Goal: Information Seeking & Learning: Learn about a topic

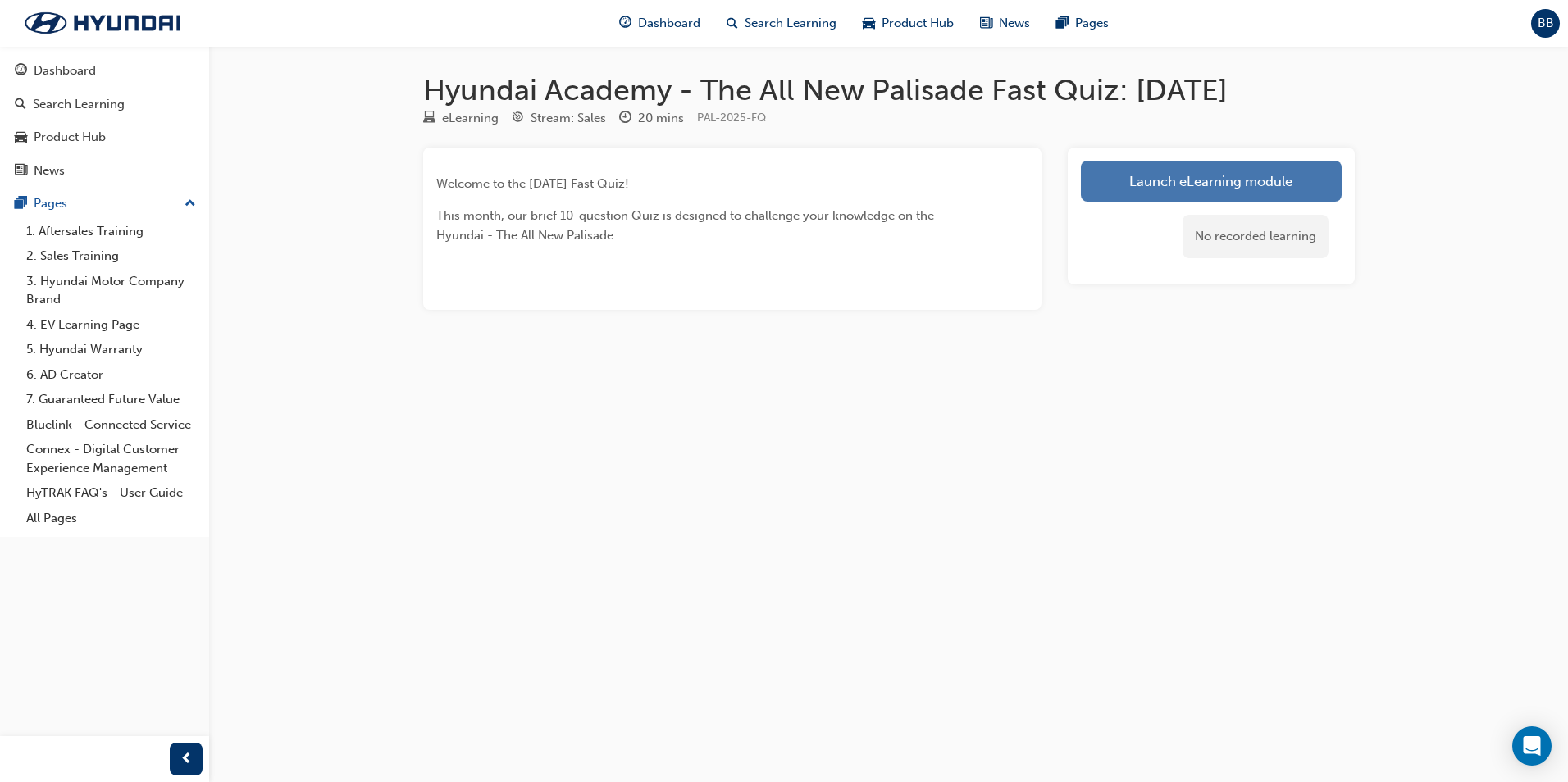
click at [1131, 184] on link "Launch eLearning module" at bounding box center [1210, 181] width 261 height 41
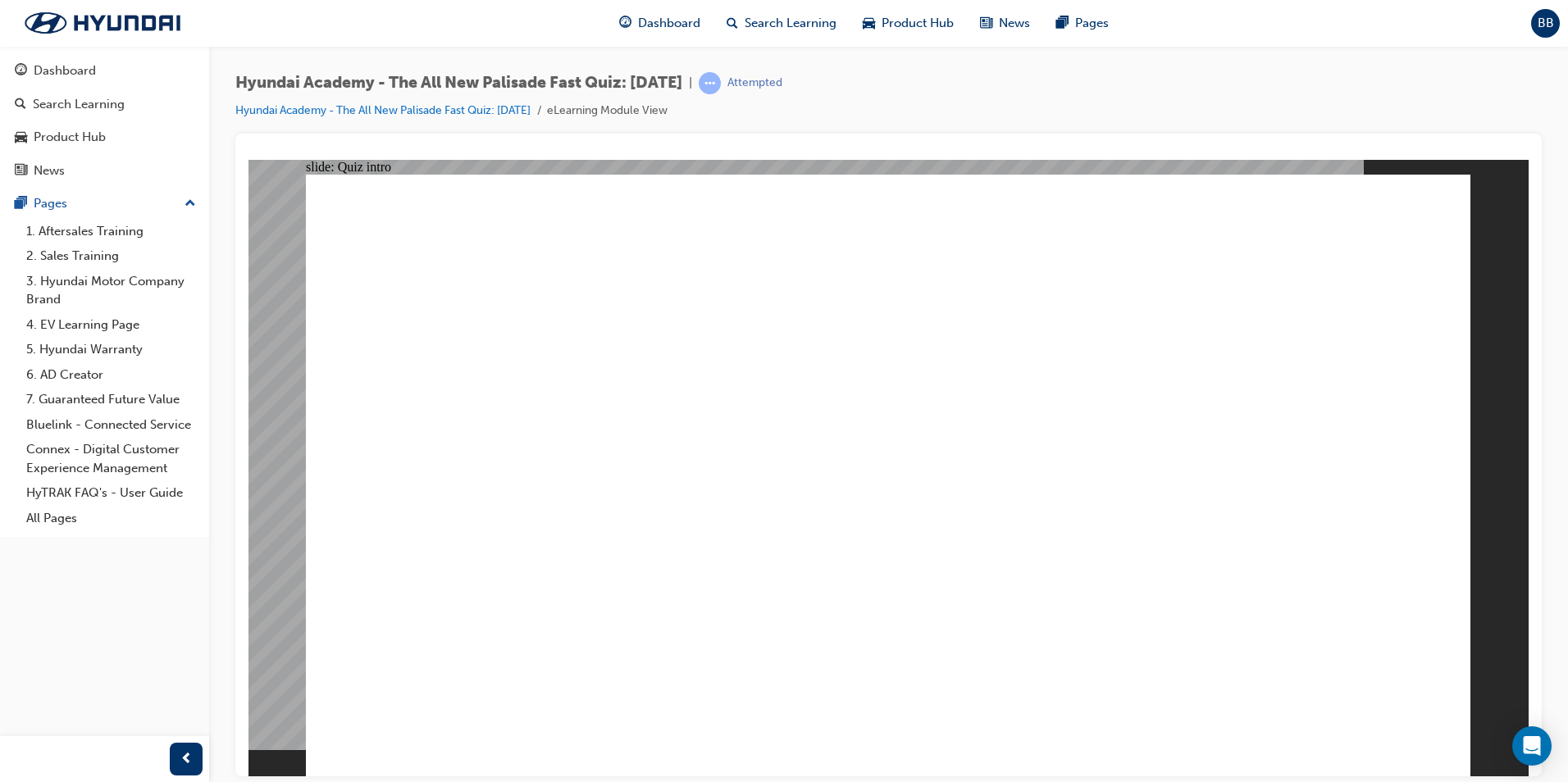
radio input "true"
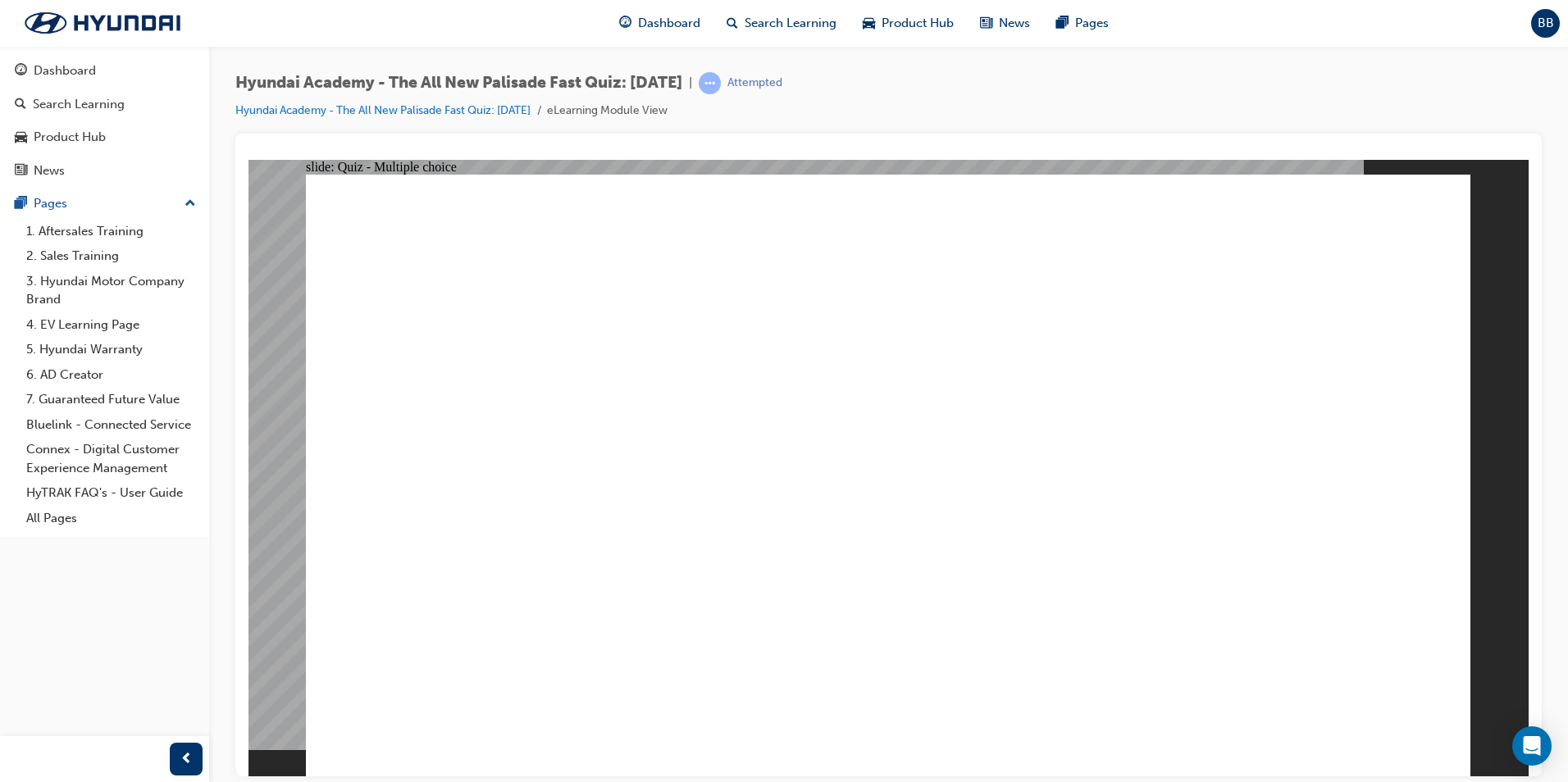
radio input "true"
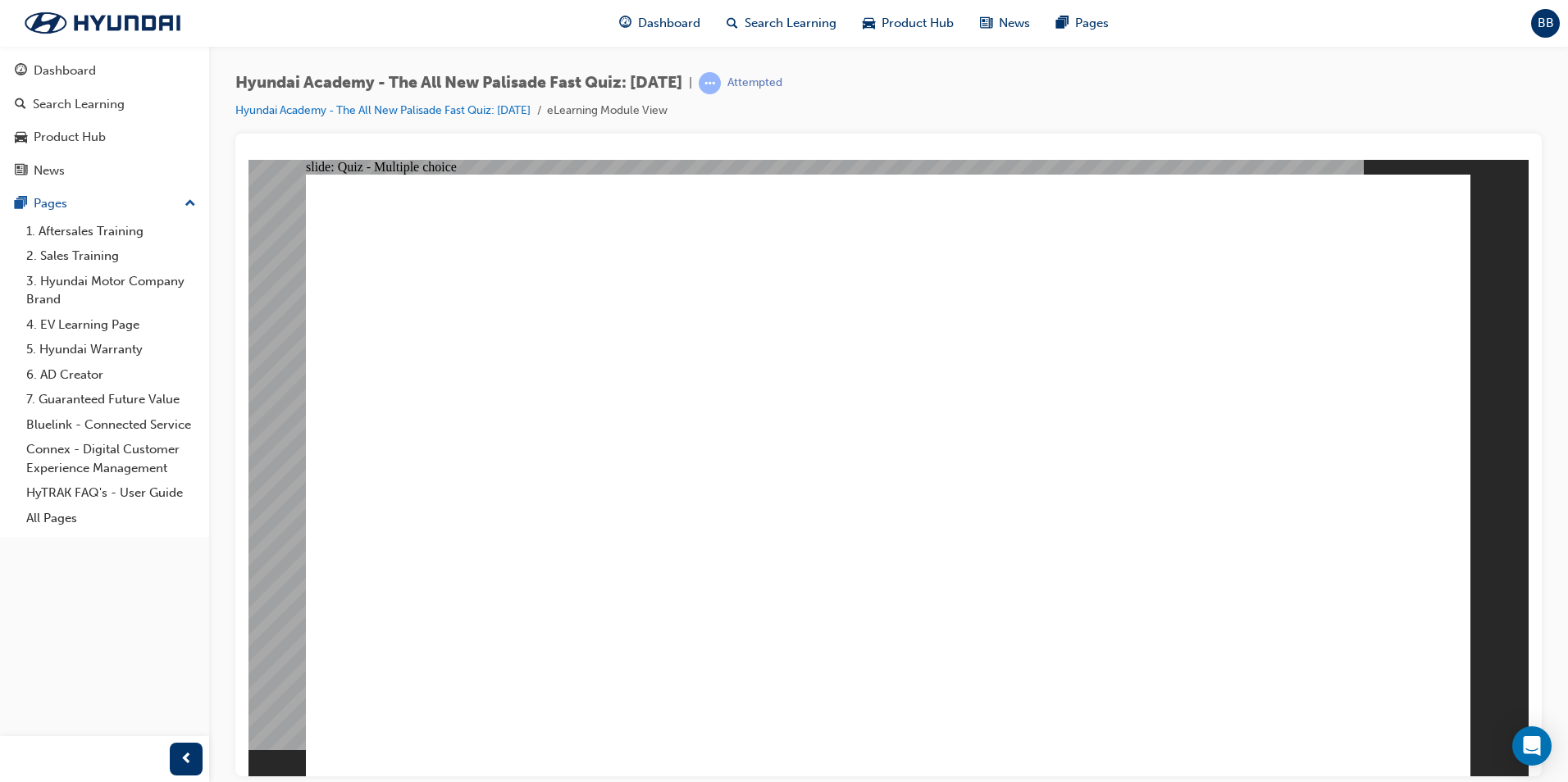
radio input "true"
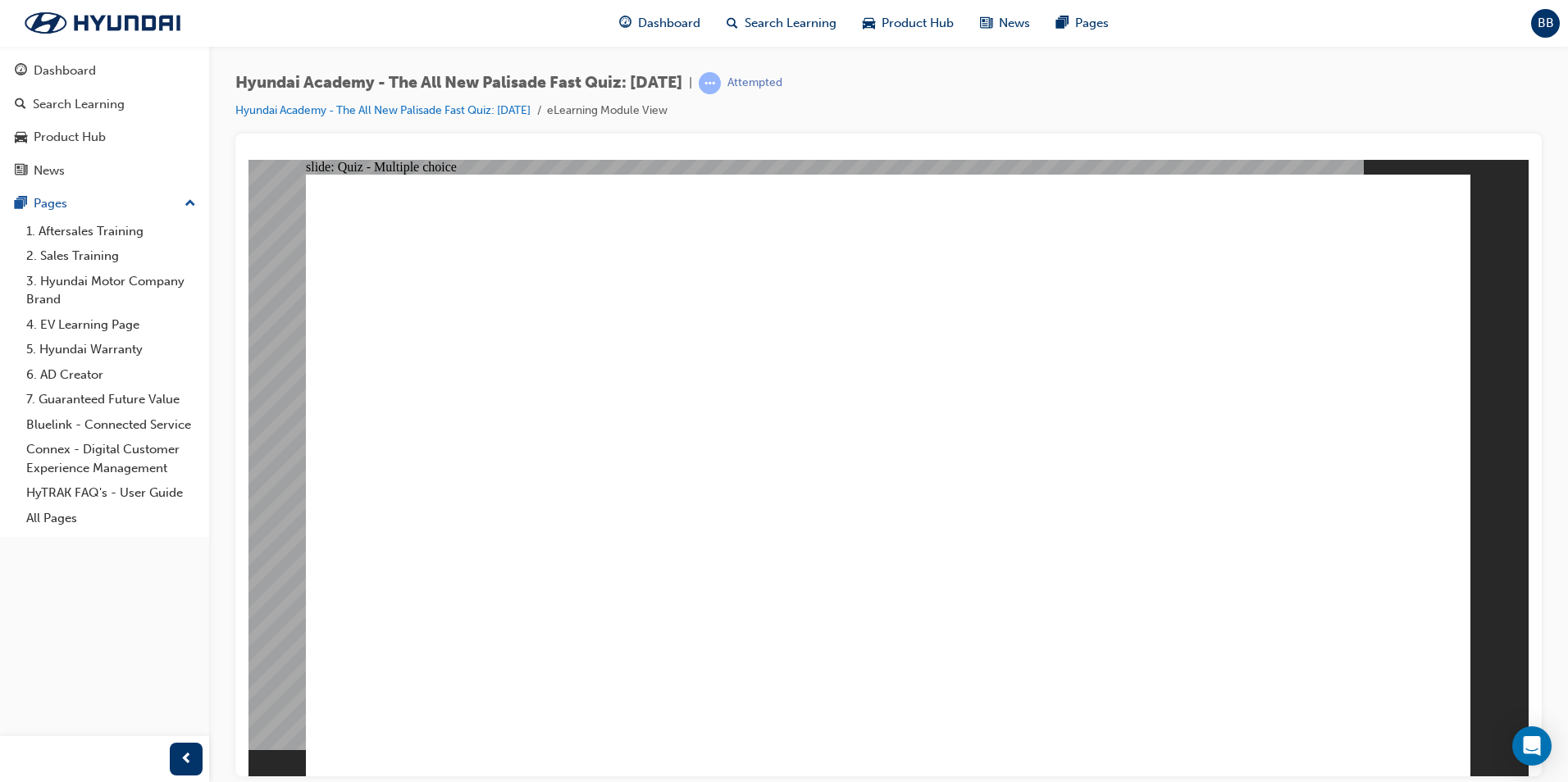
checkbox input "true"
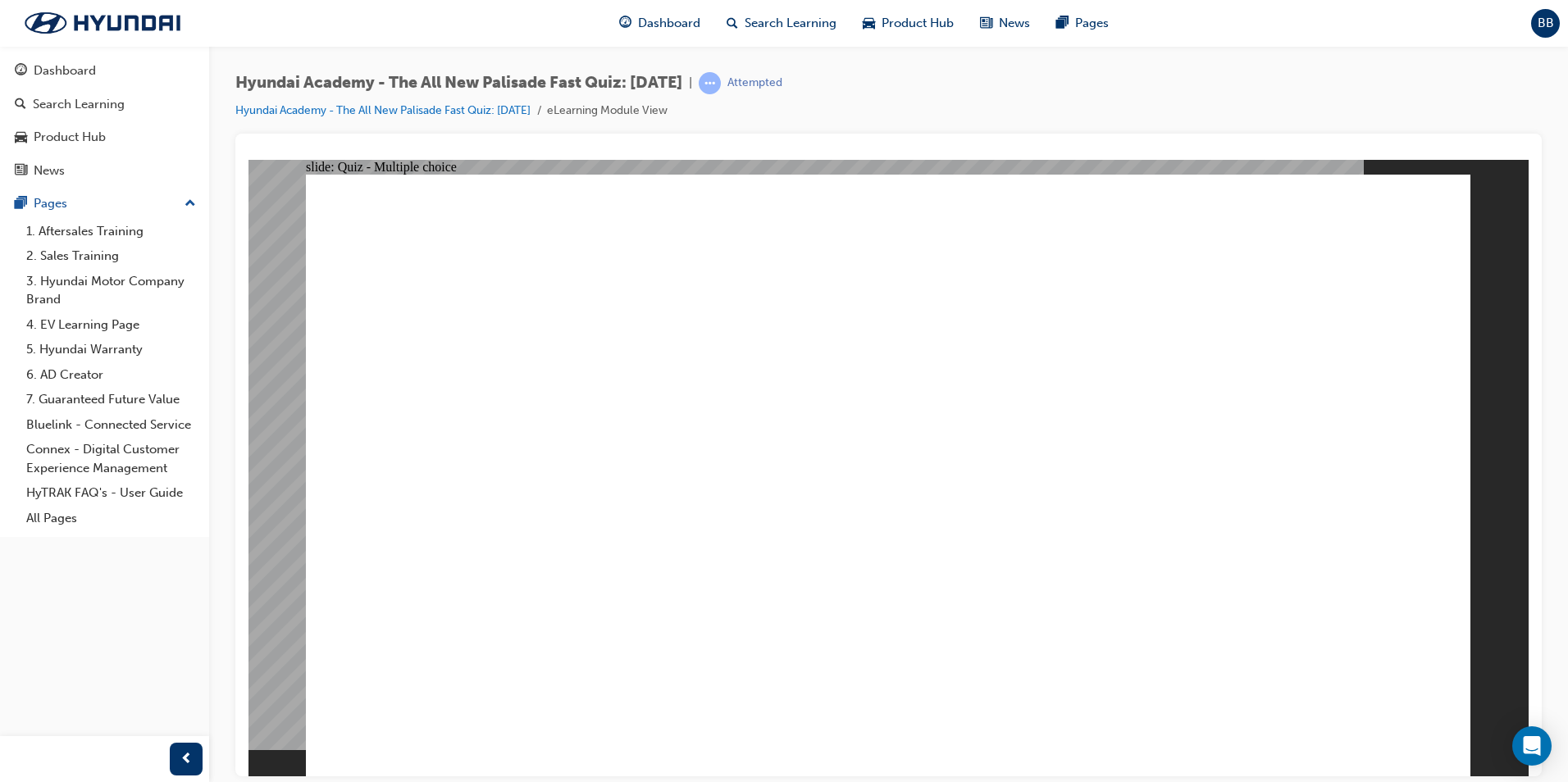
drag, startPoint x: 691, startPoint y: 597, endPoint x: 696, endPoint y: 611, distance: 14.9
radio input "true"
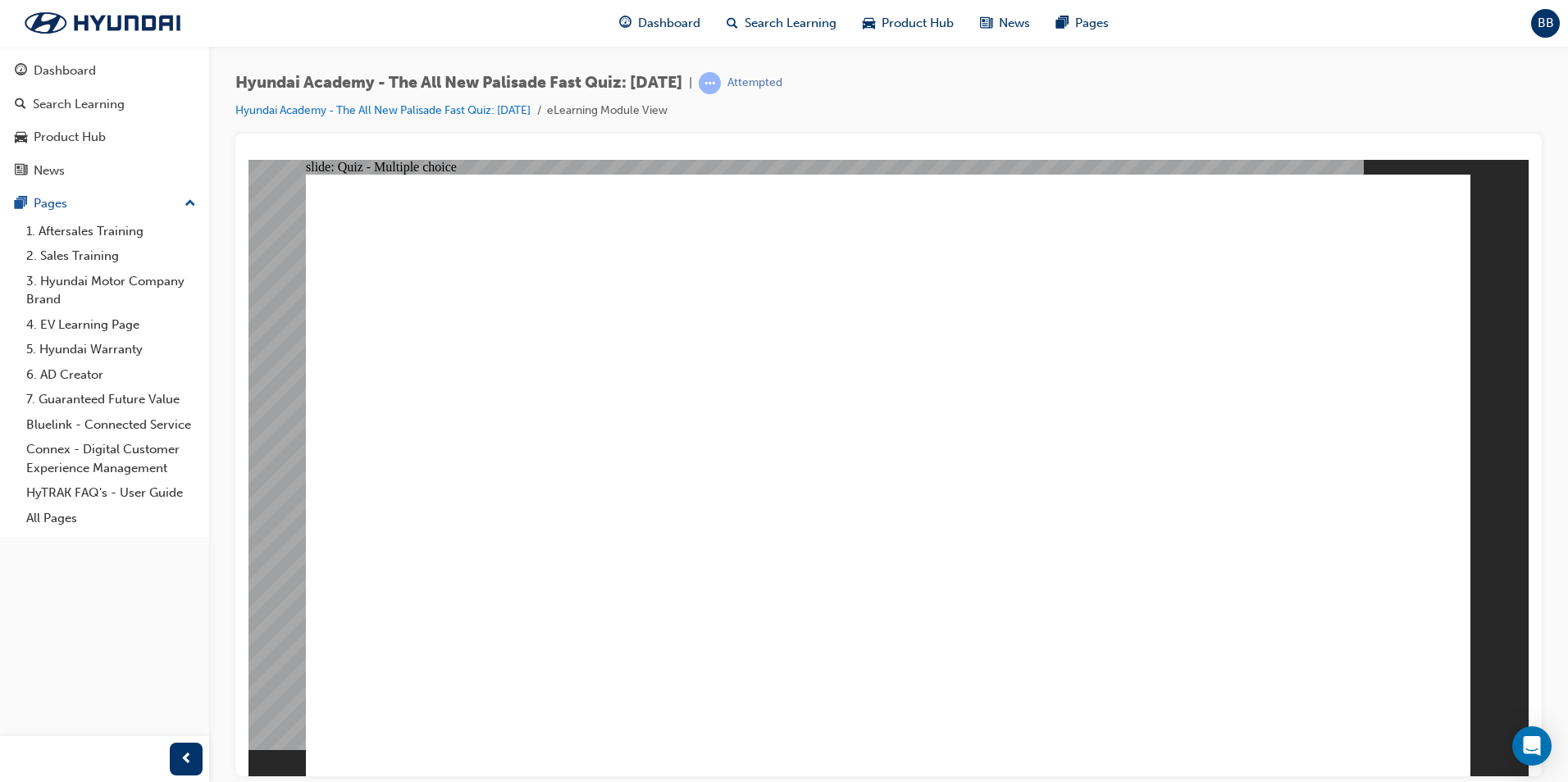
radio input "true"
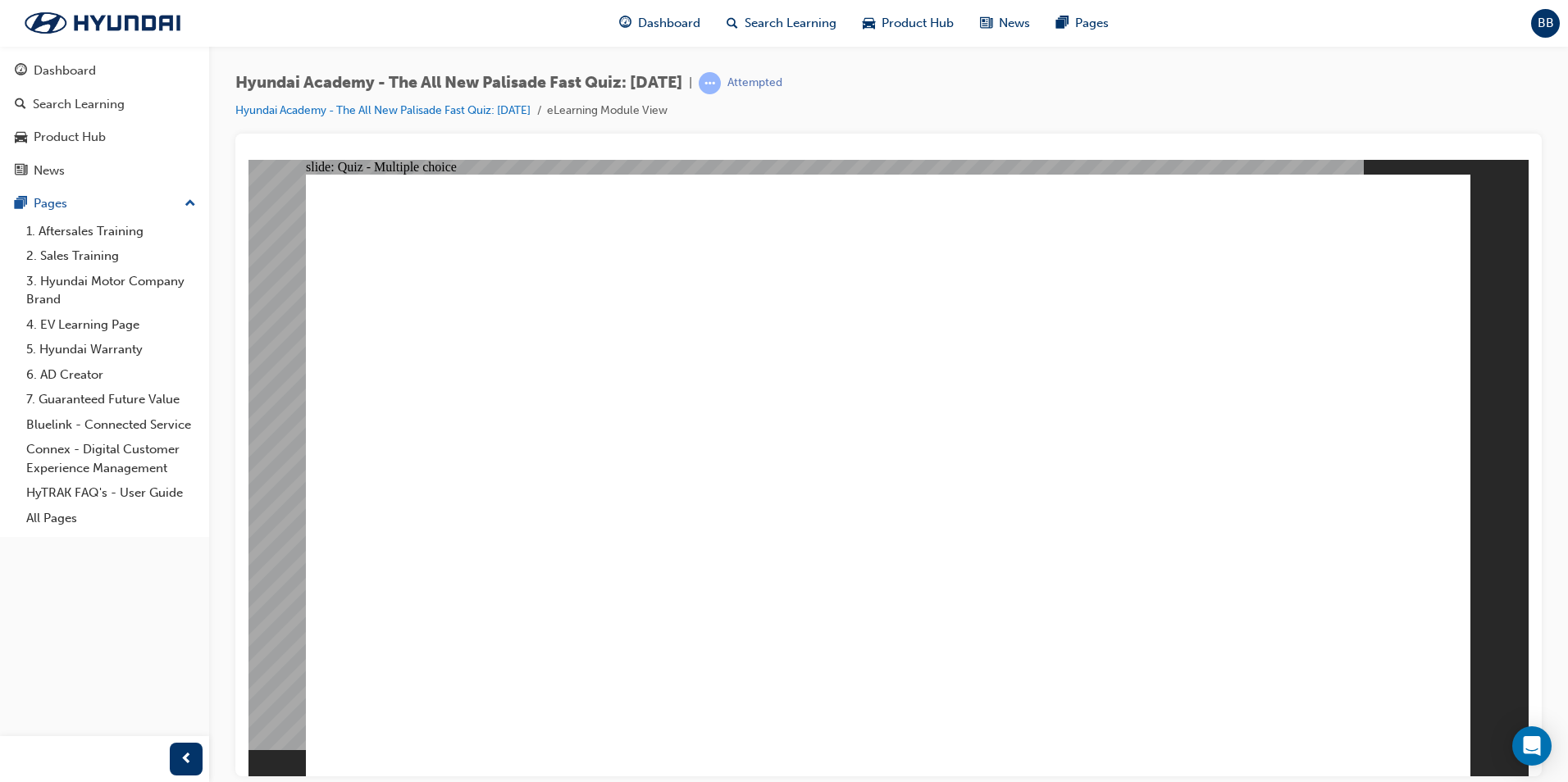
checkbox input "true"
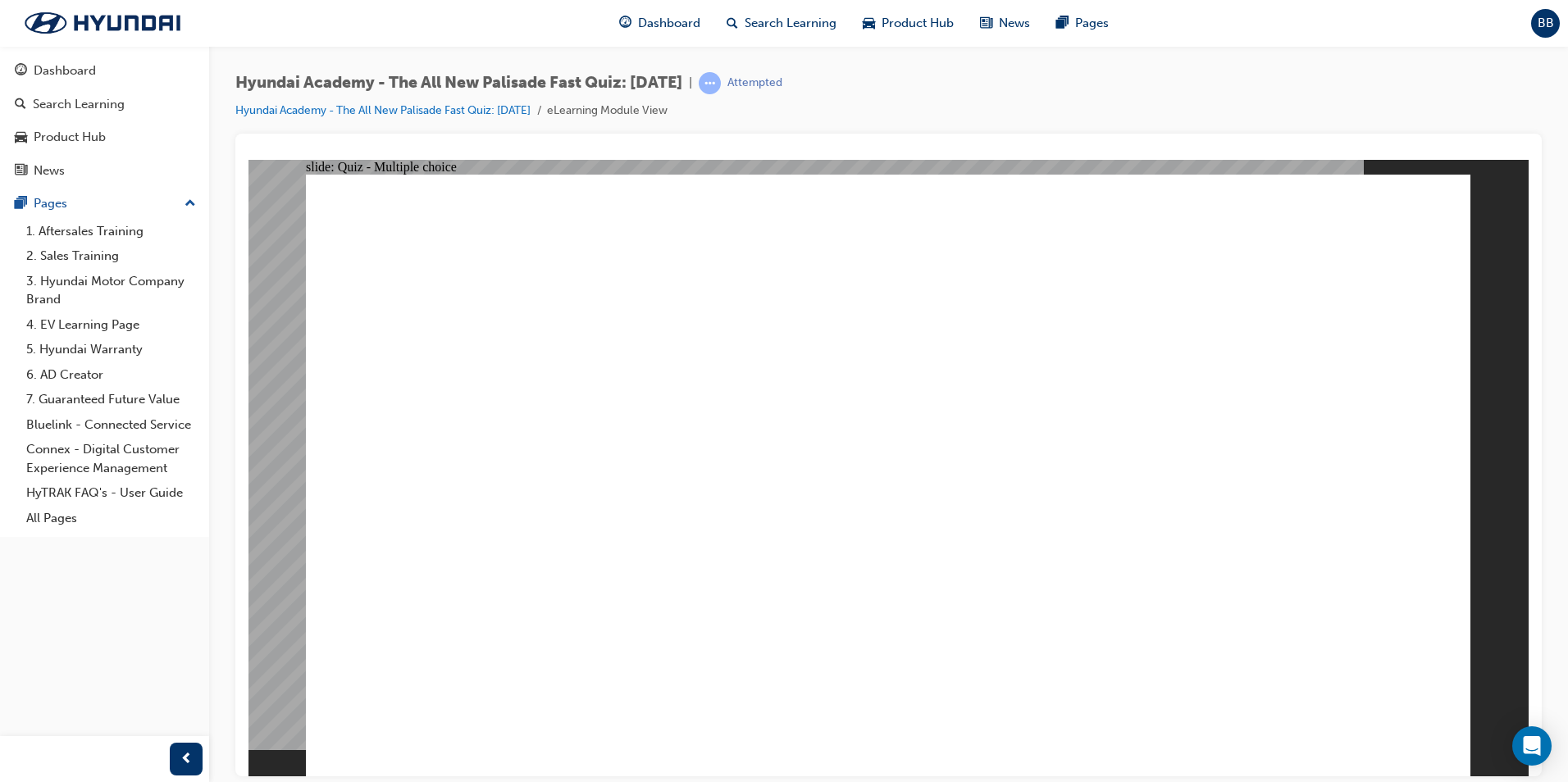
checkbox input "true"
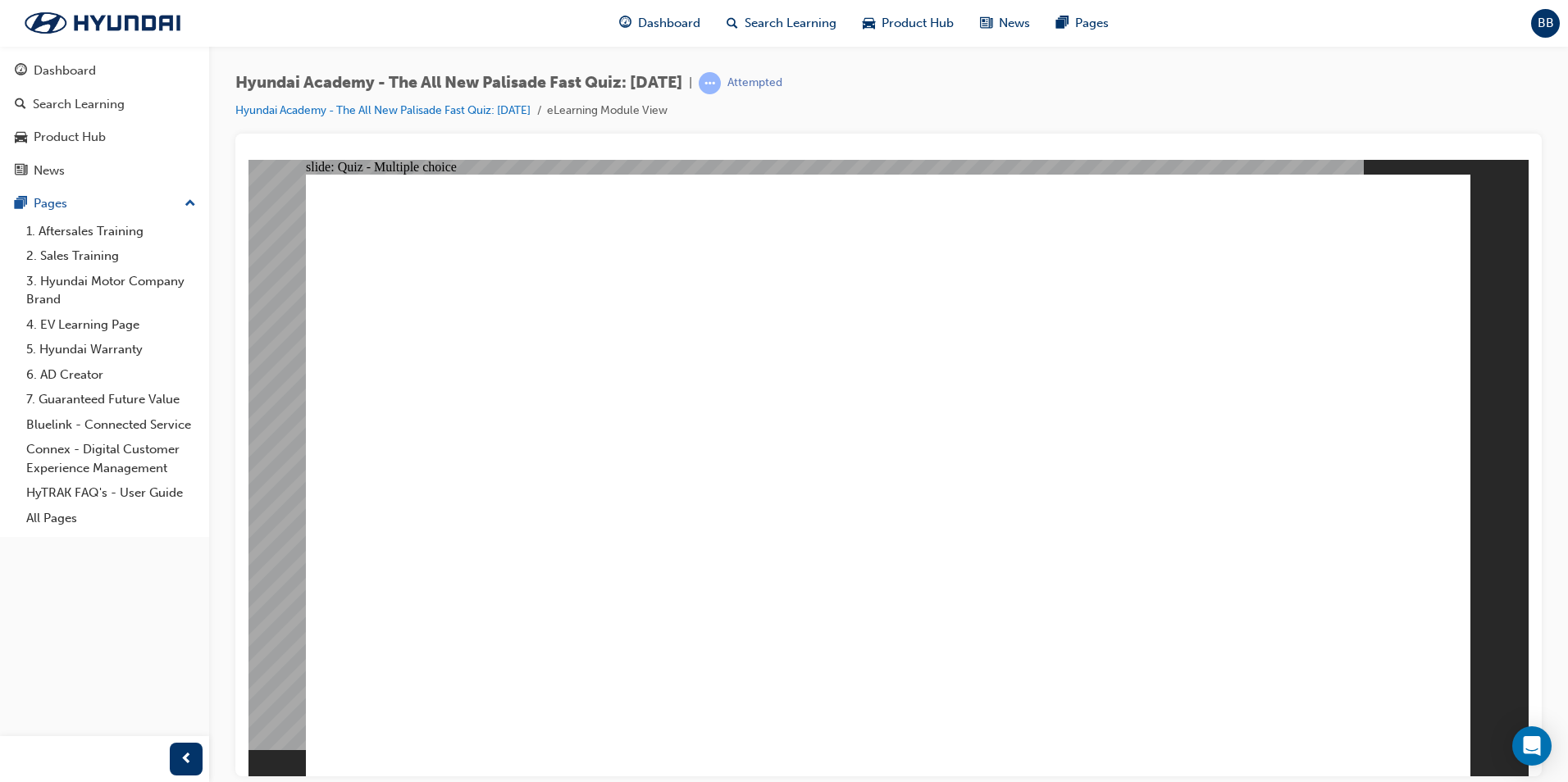
radio input "true"
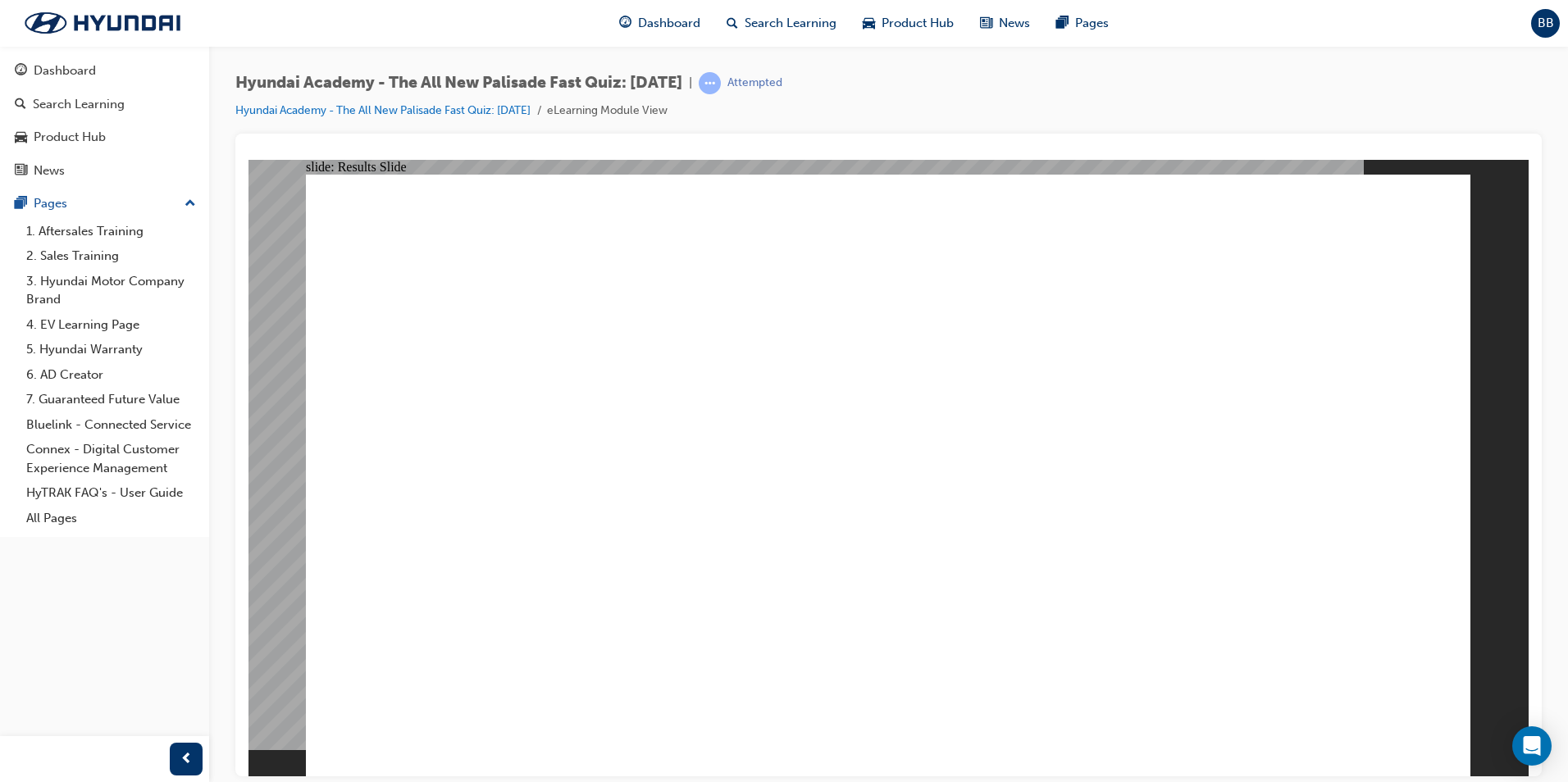
radio input "true"
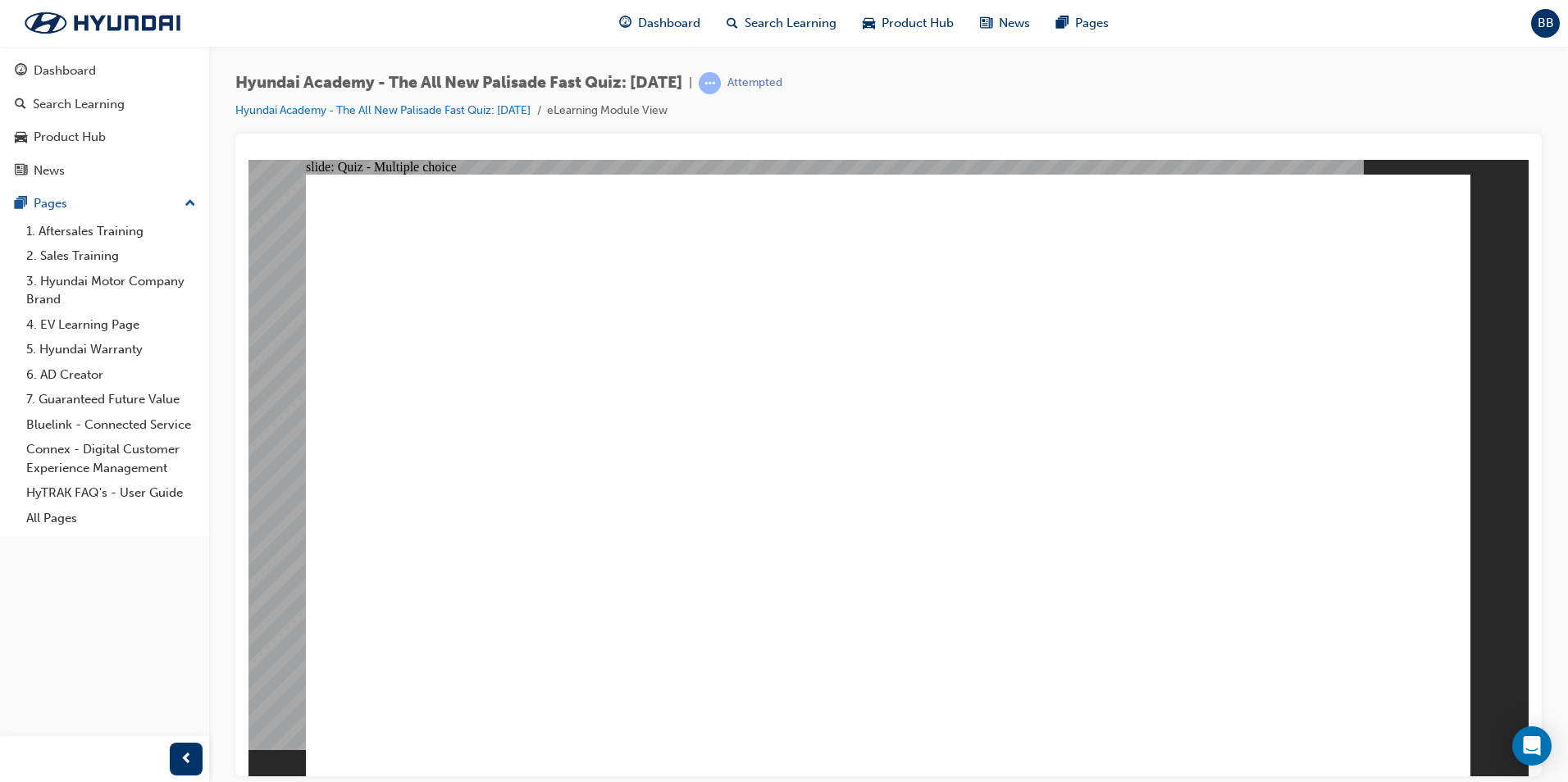
radio input "true"
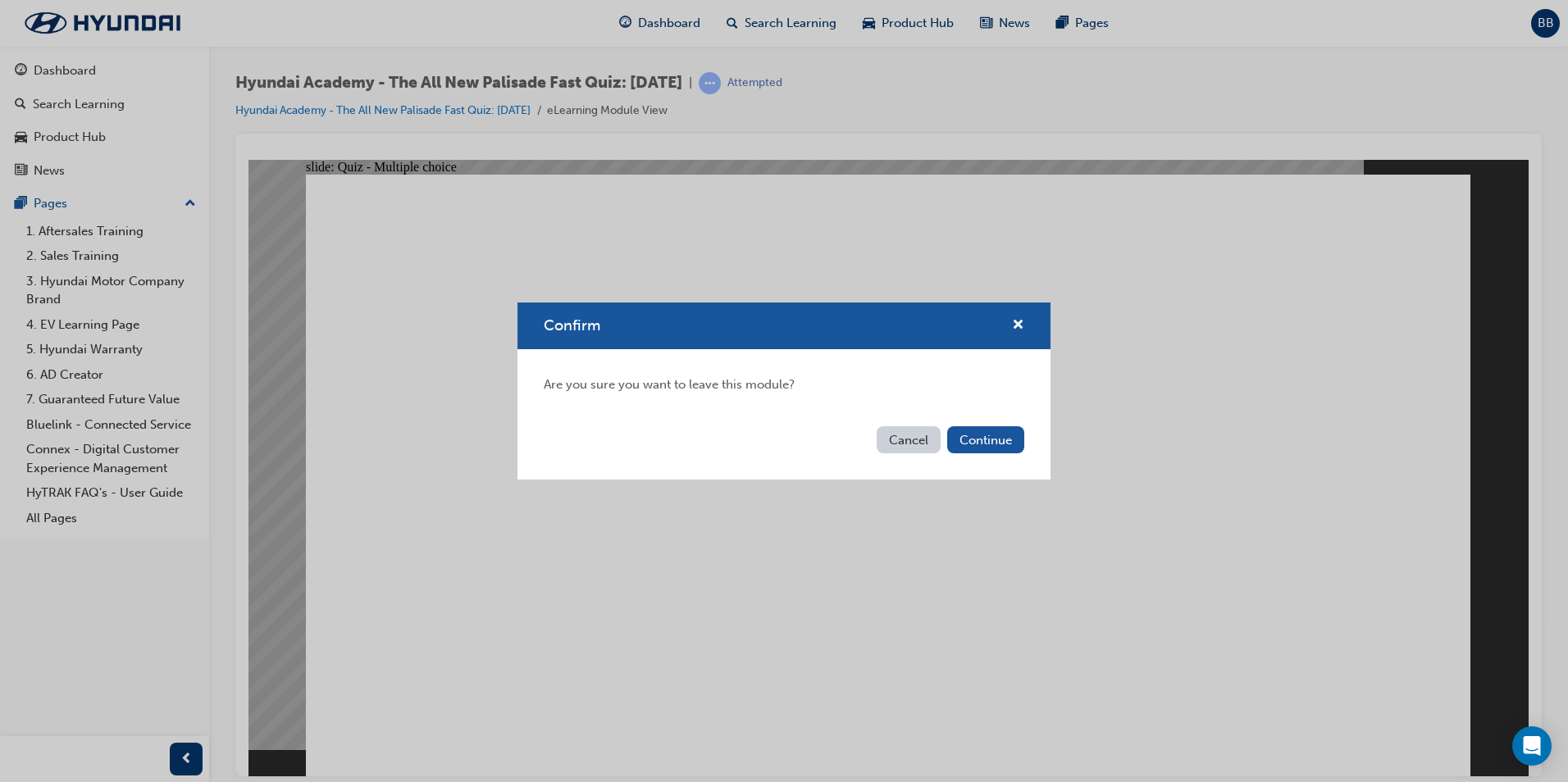
click at [975, 441] on button "Continue" at bounding box center [985, 440] width 77 height 27
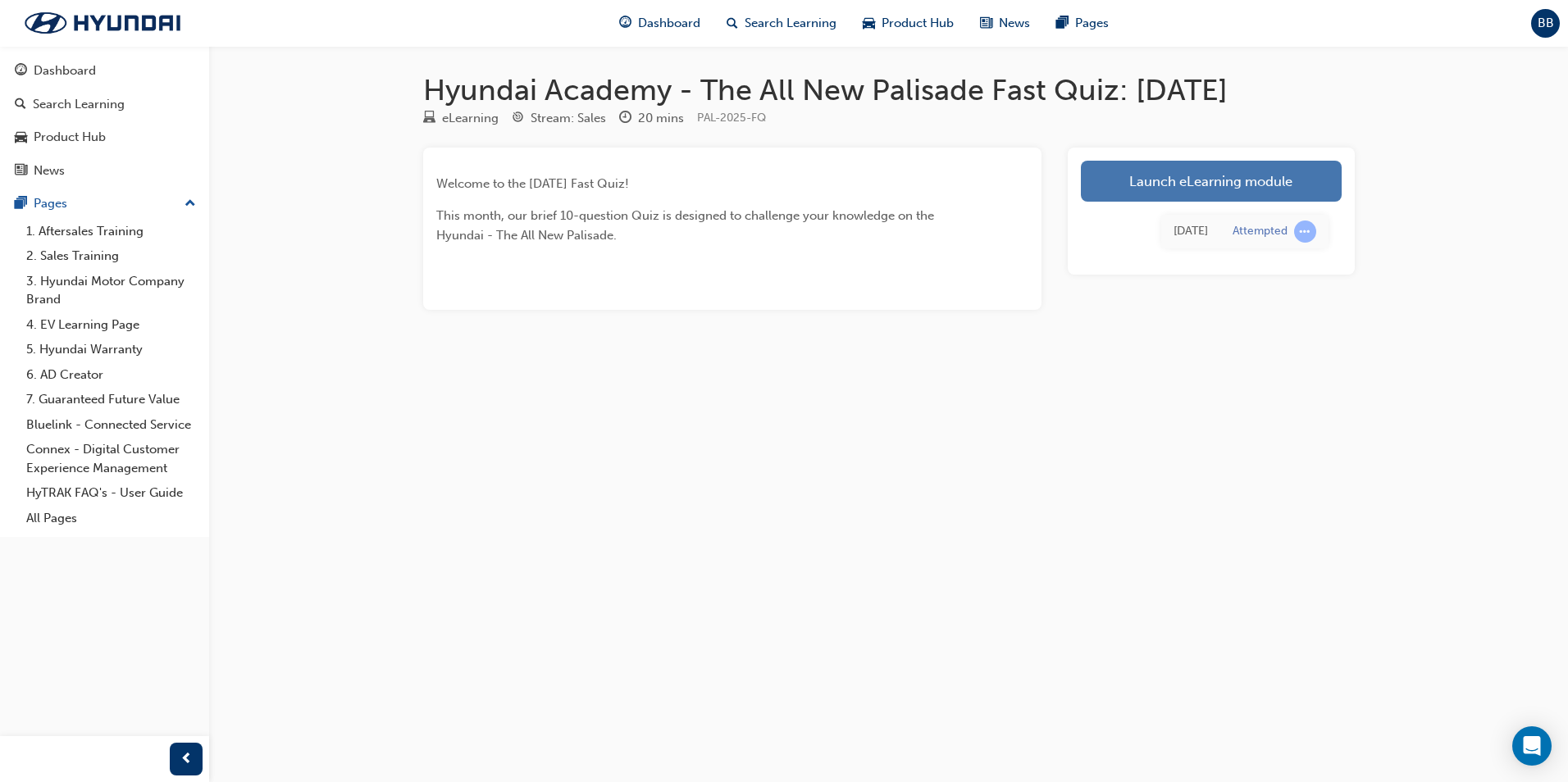
click at [1121, 185] on link "Launch eLearning module" at bounding box center [1210, 181] width 261 height 41
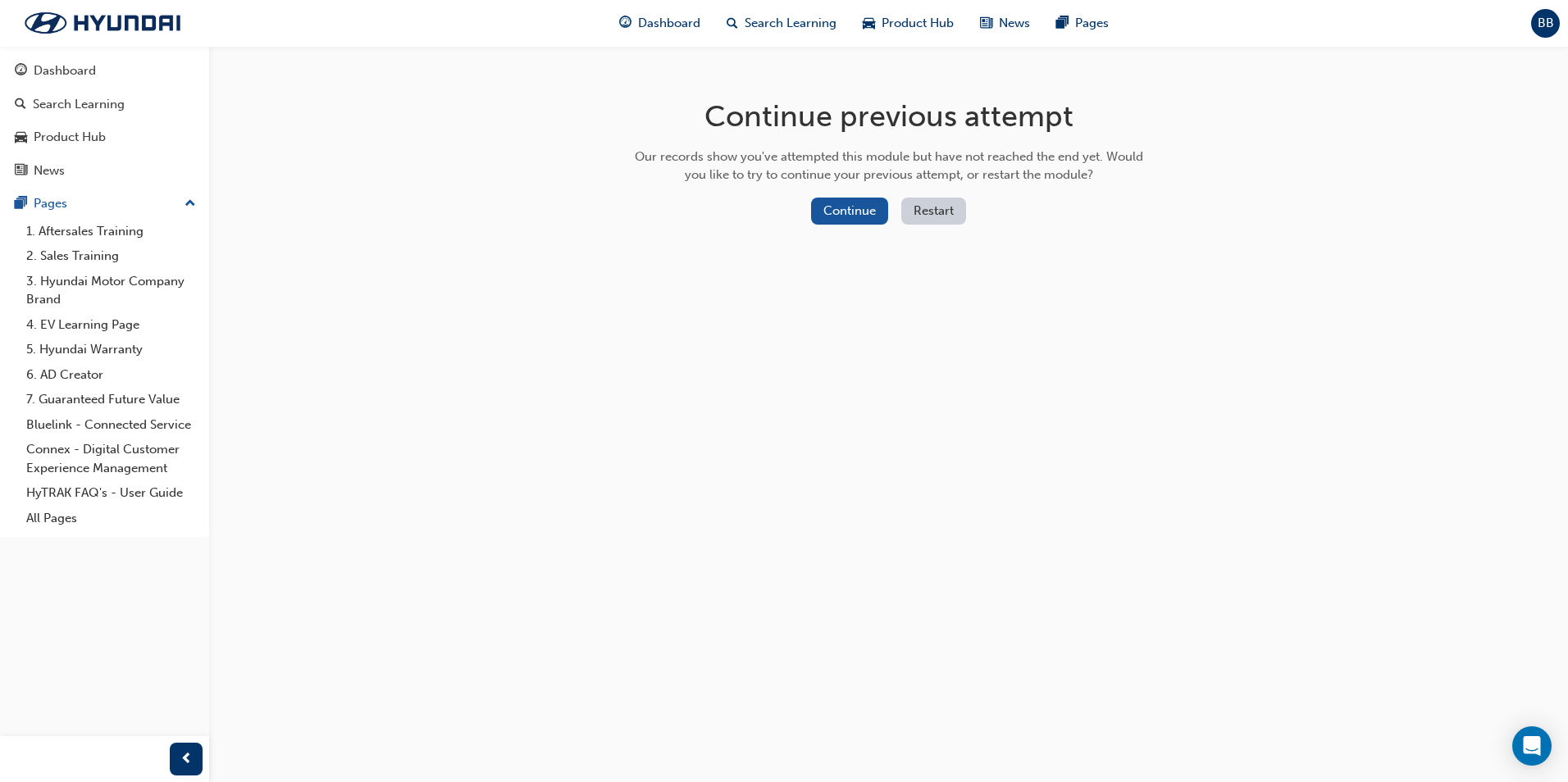
click at [929, 212] on button "Restart" at bounding box center [934, 211] width 65 height 27
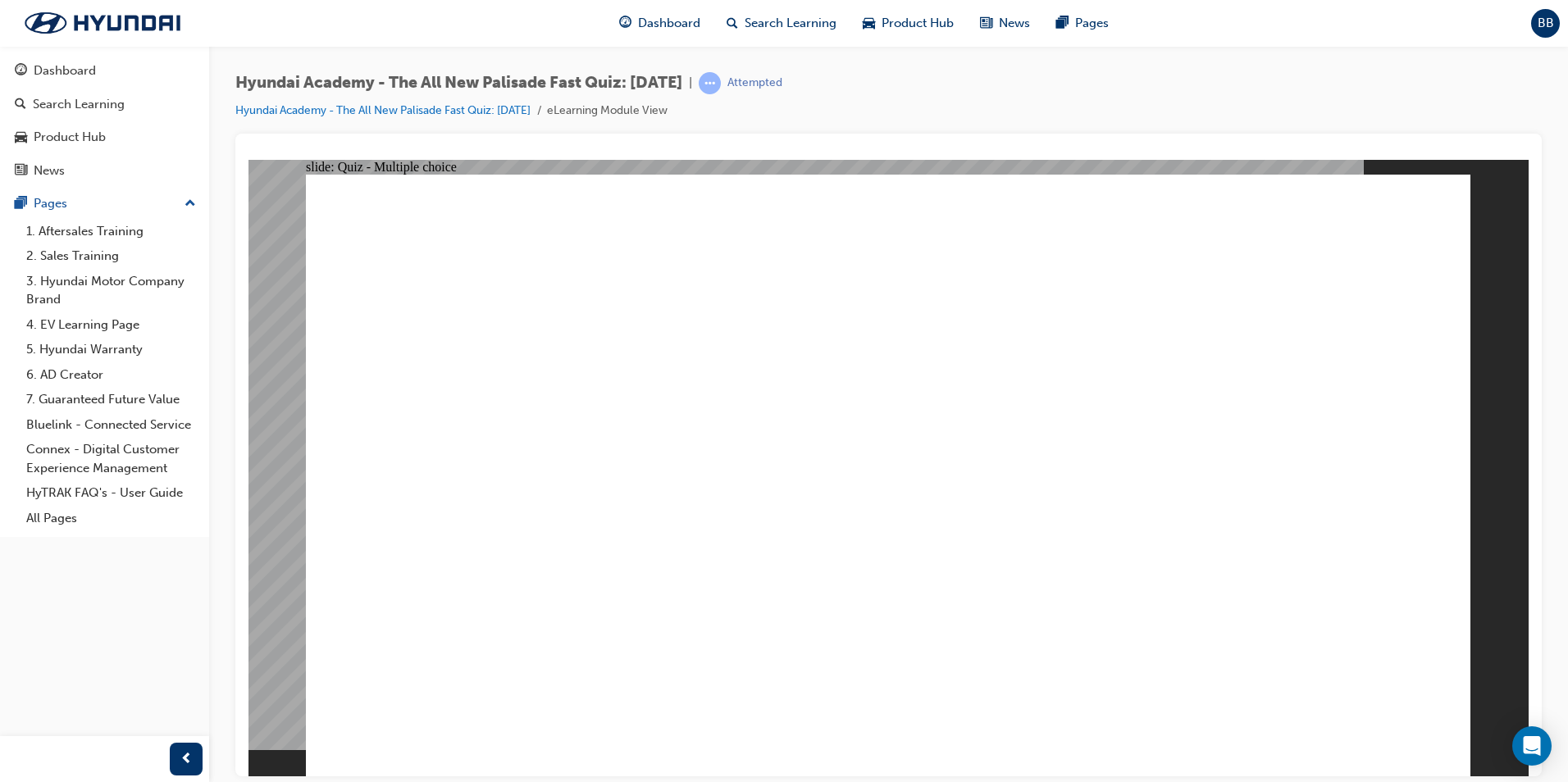
radio input "true"
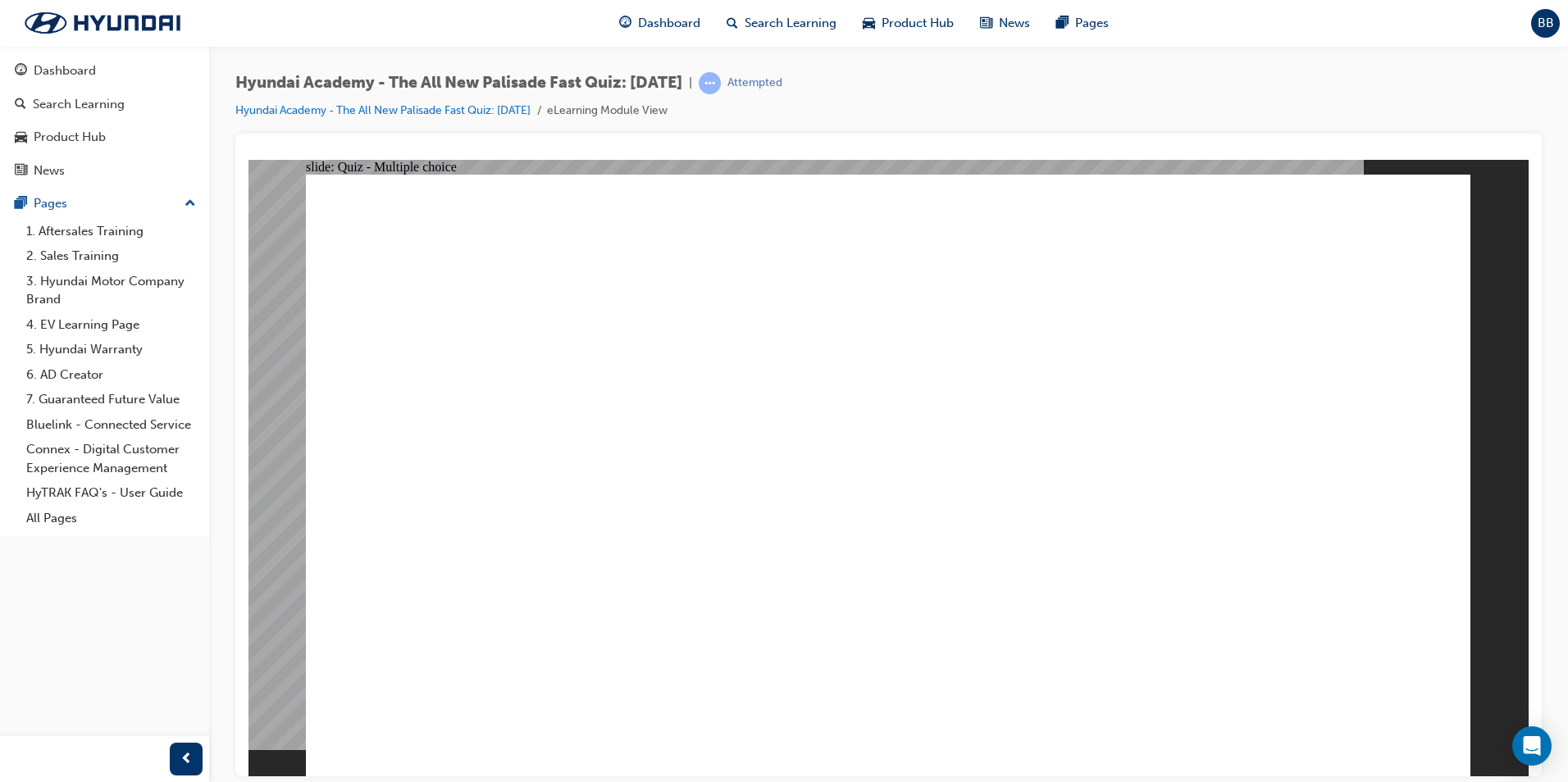
radio input "true"
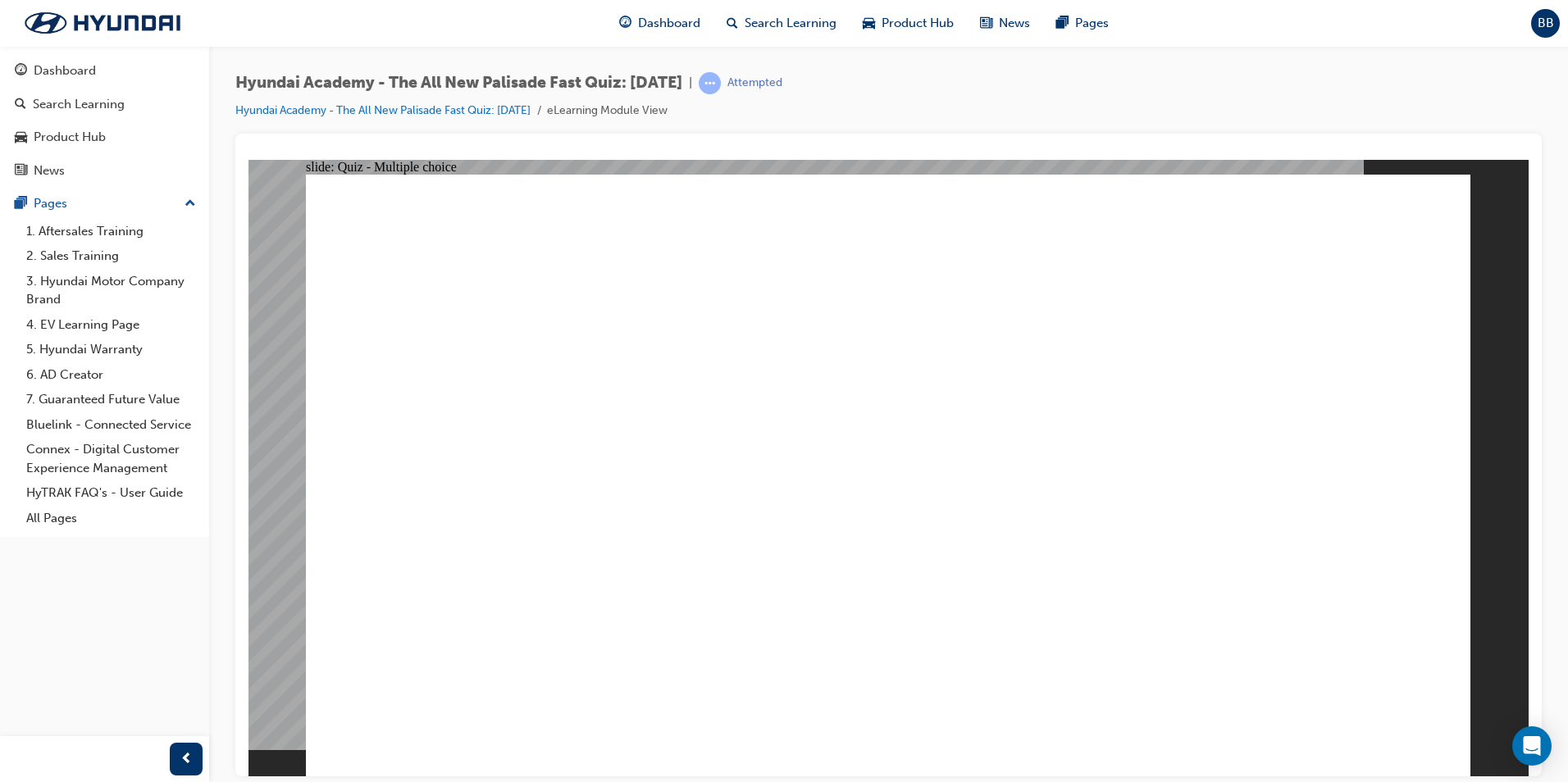
radio input "true"
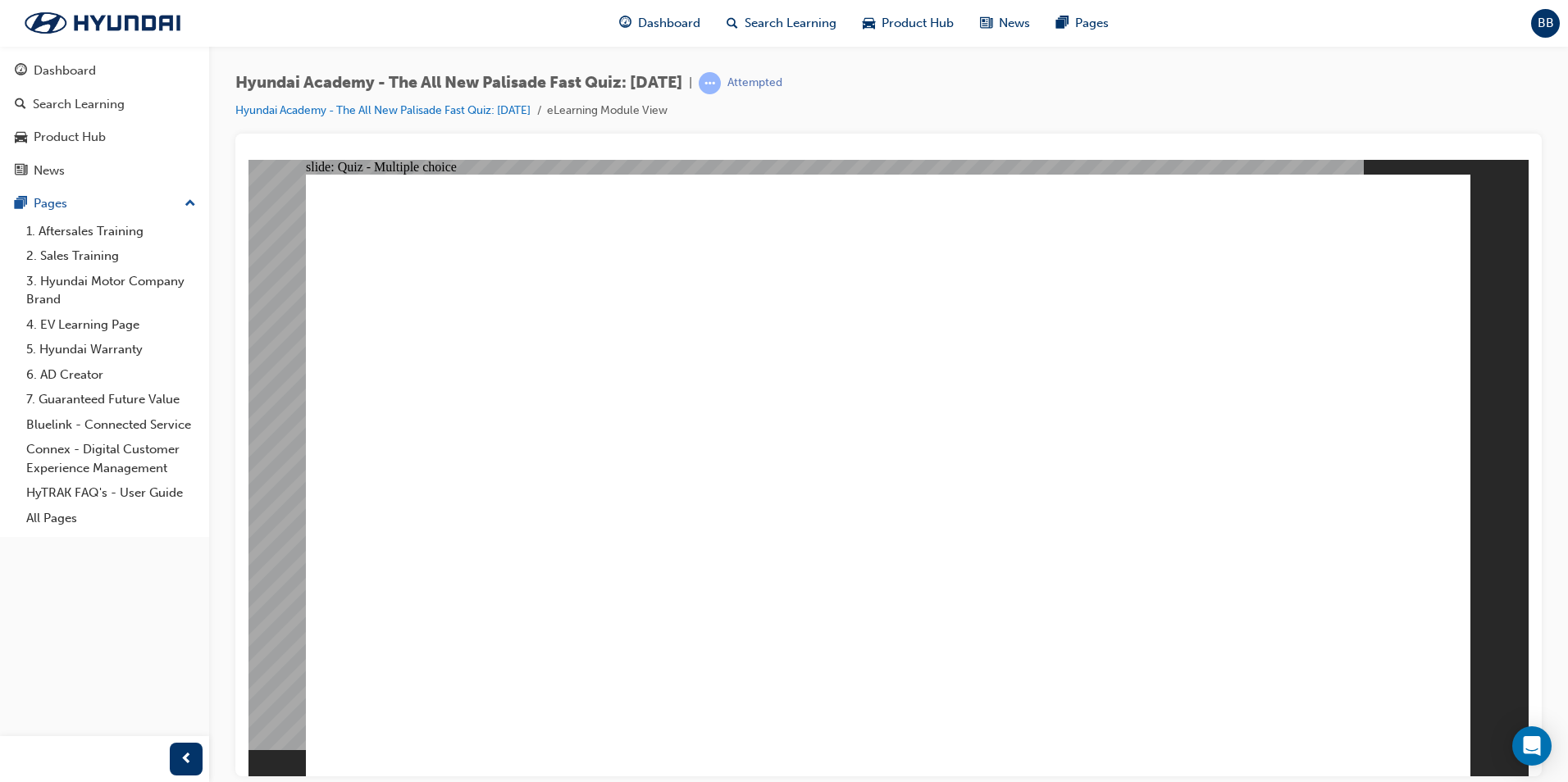
checkbox input "true"
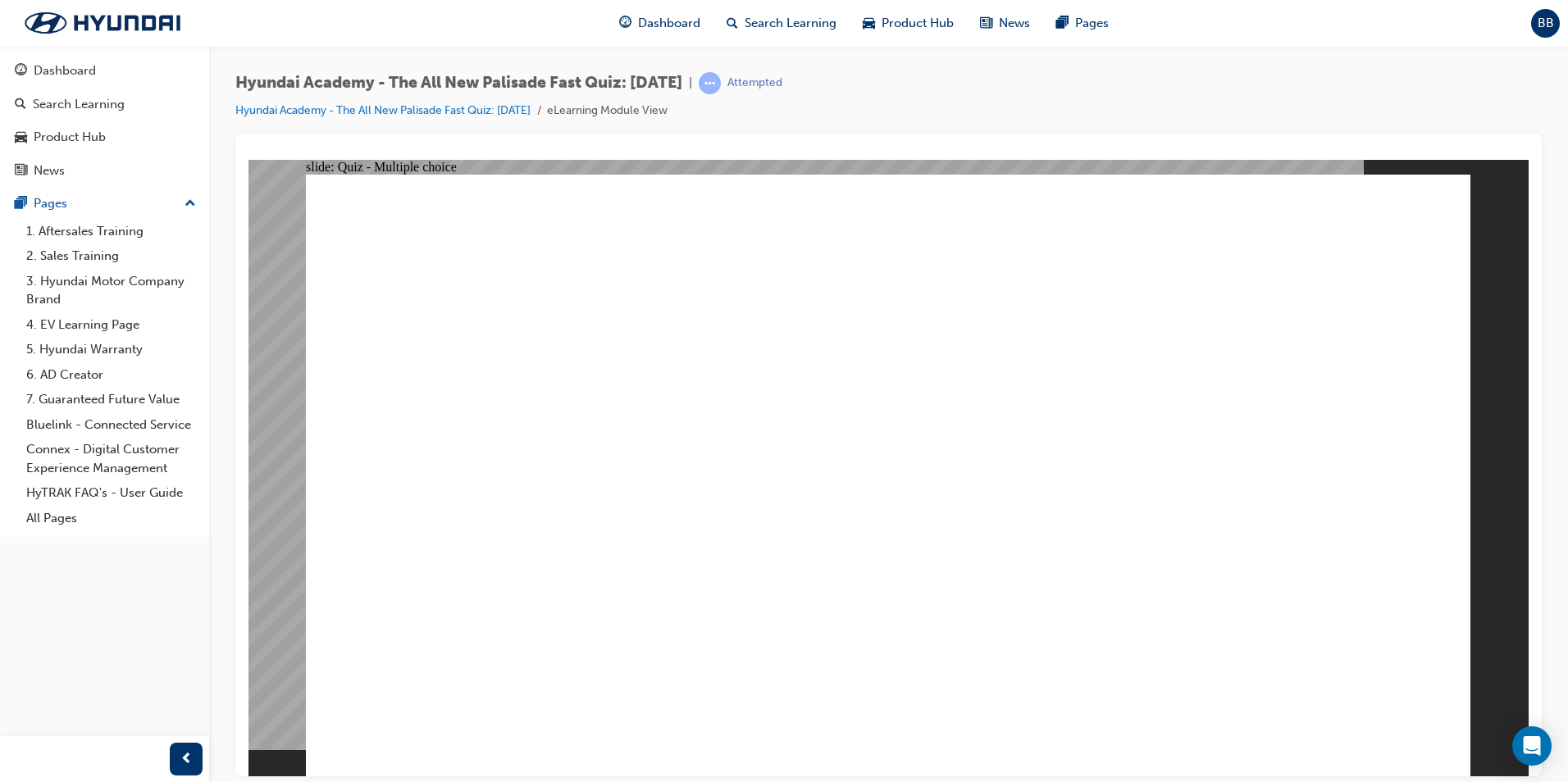
radio input "true"
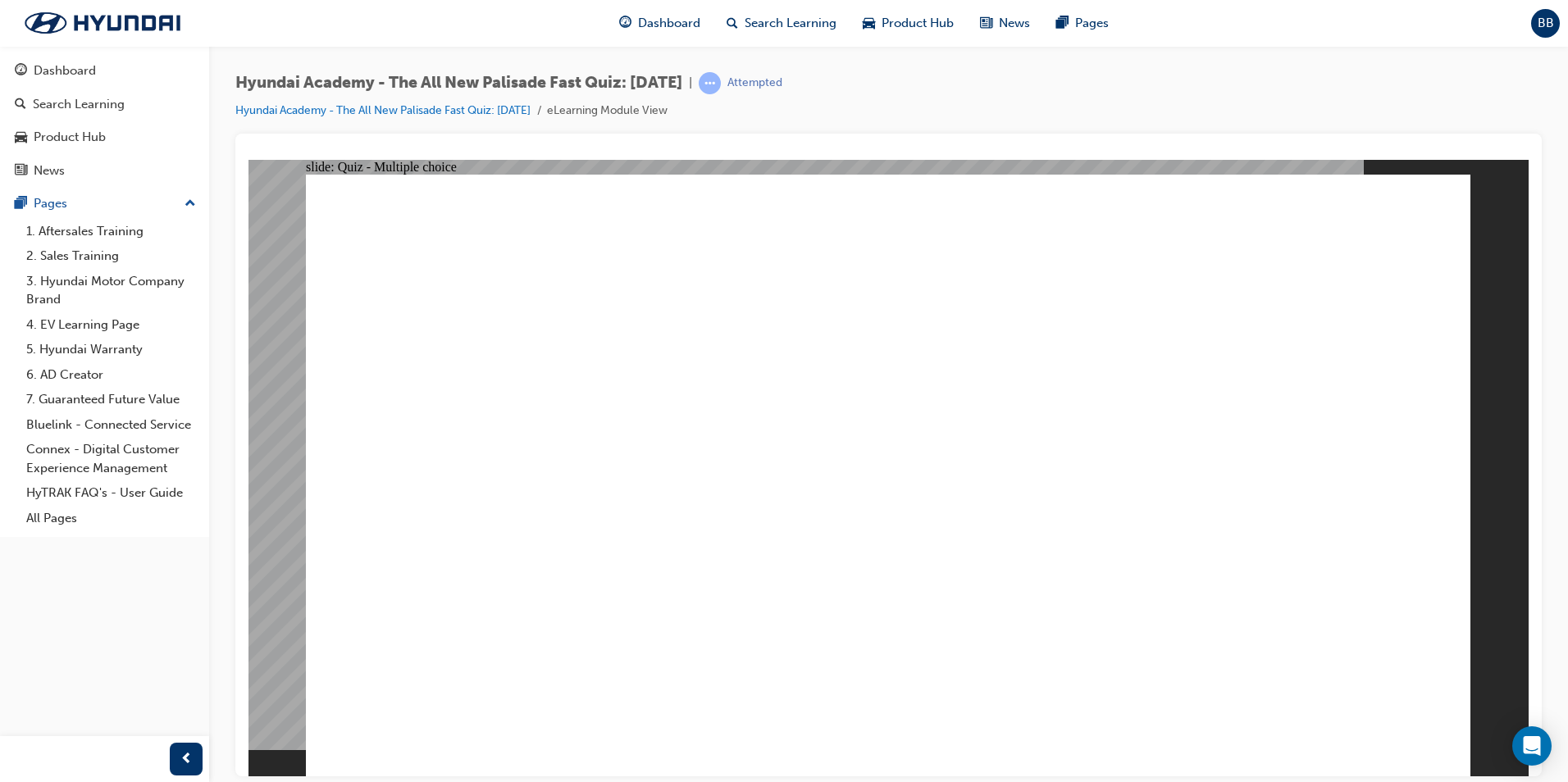
checkbox input "true"
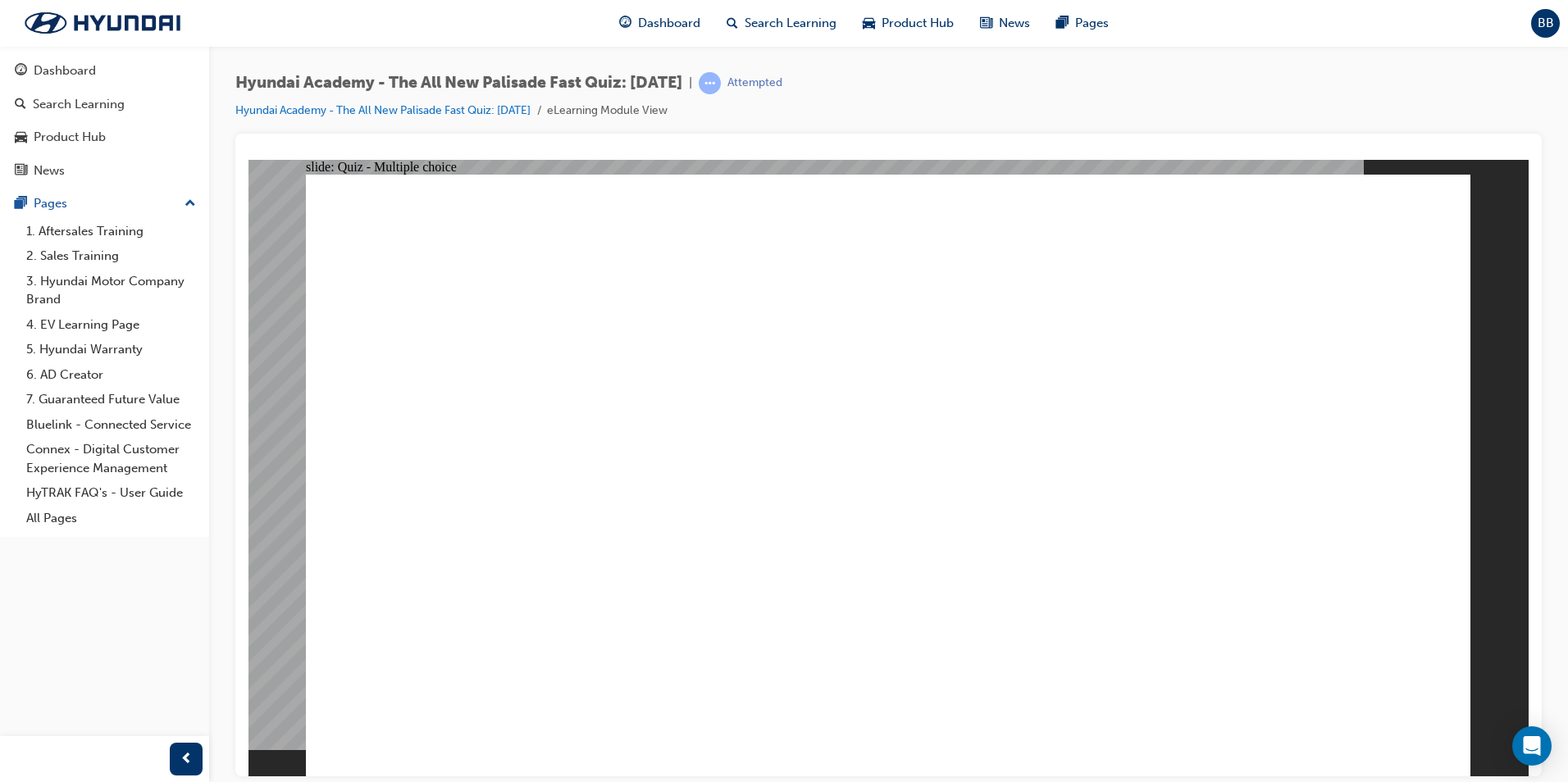
checkbox input "true"
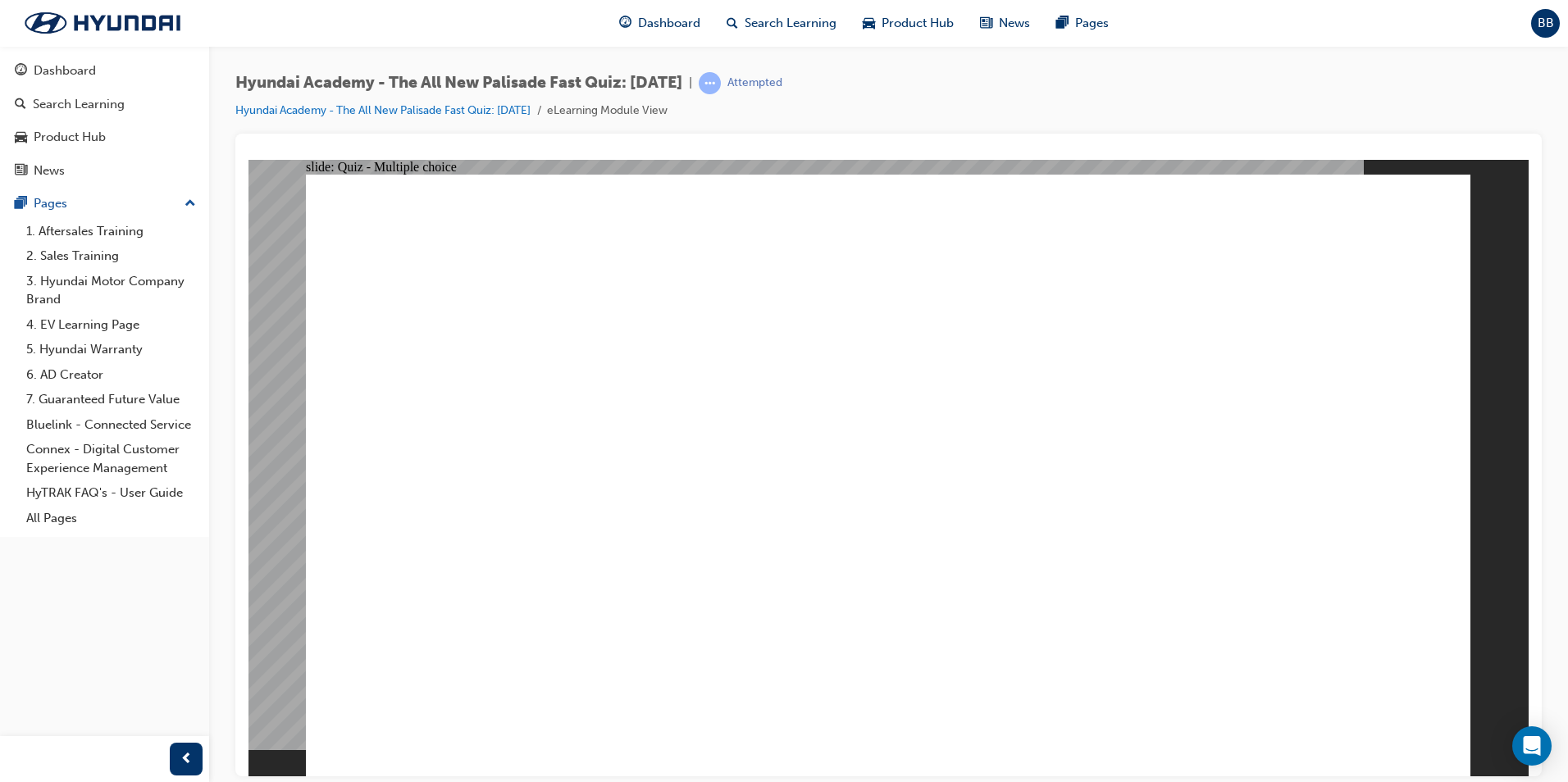
checkbox input "true"
radio input "true"
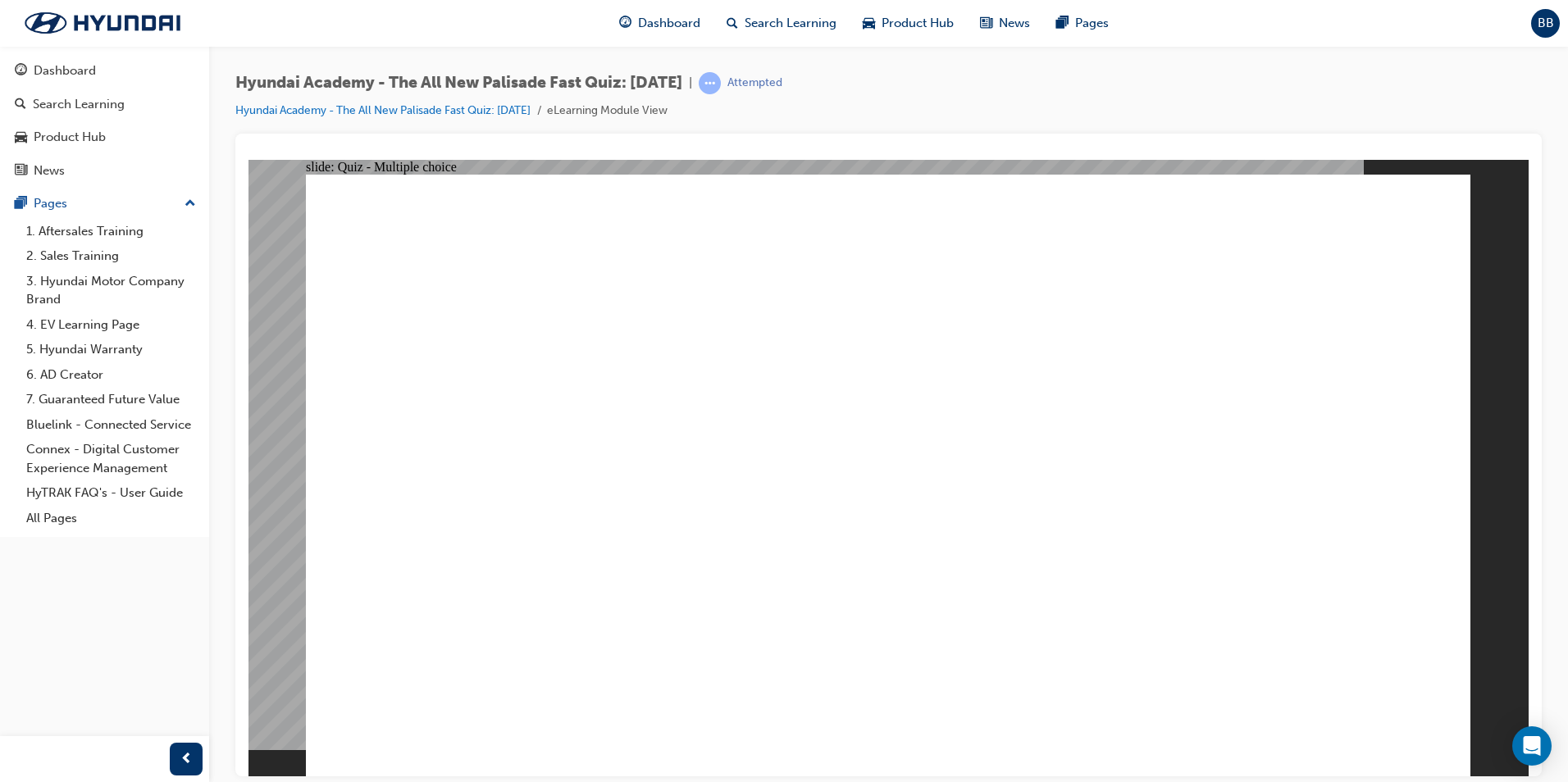
drag, startPoint x: 857, startPoint y: 596, endPoint x: 852, endPoint y: 582, distance: 14.9
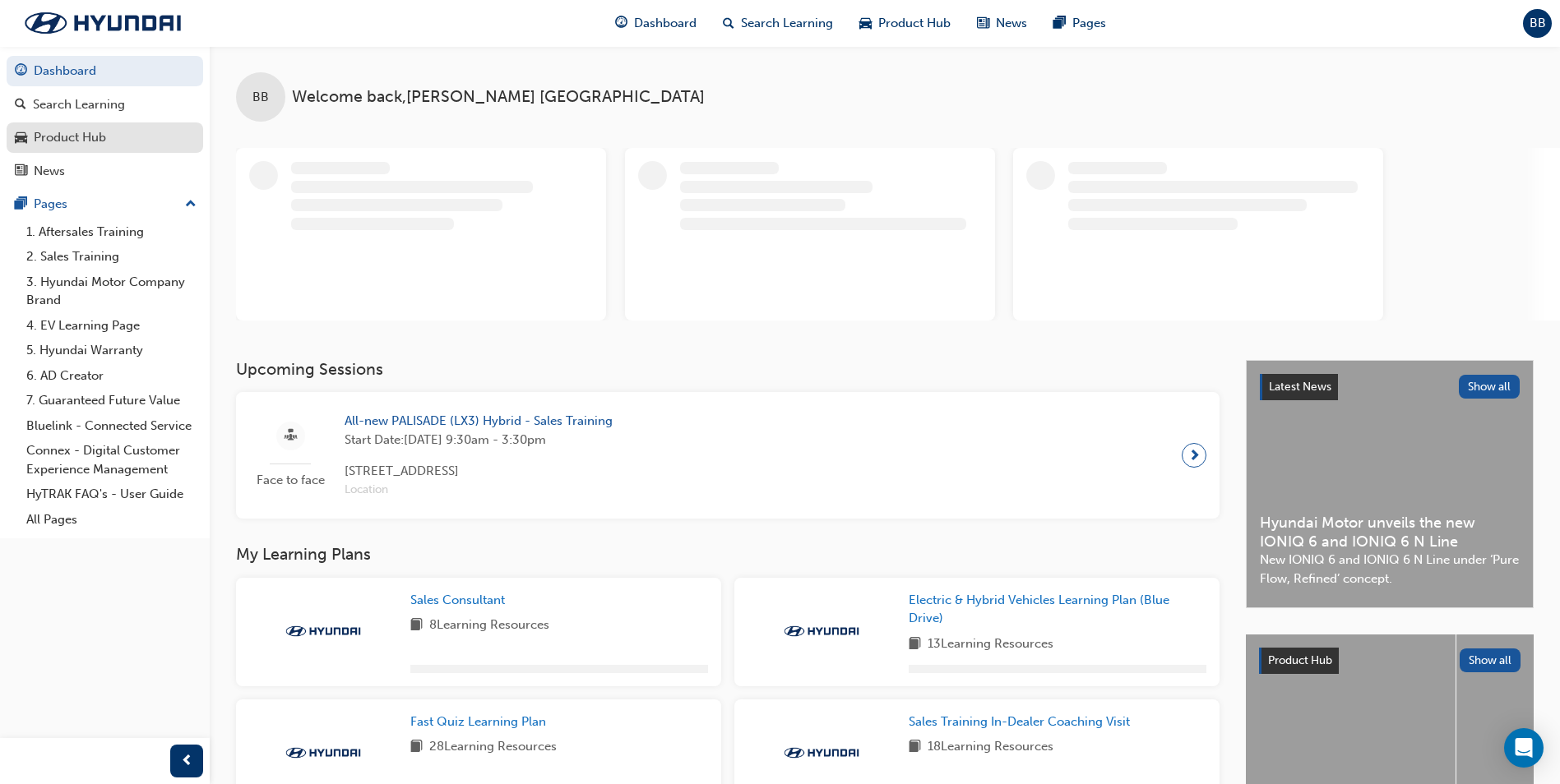
click at [137, 144] on div "Product Hub" at bounding box center [105, 137] width 180 height 21
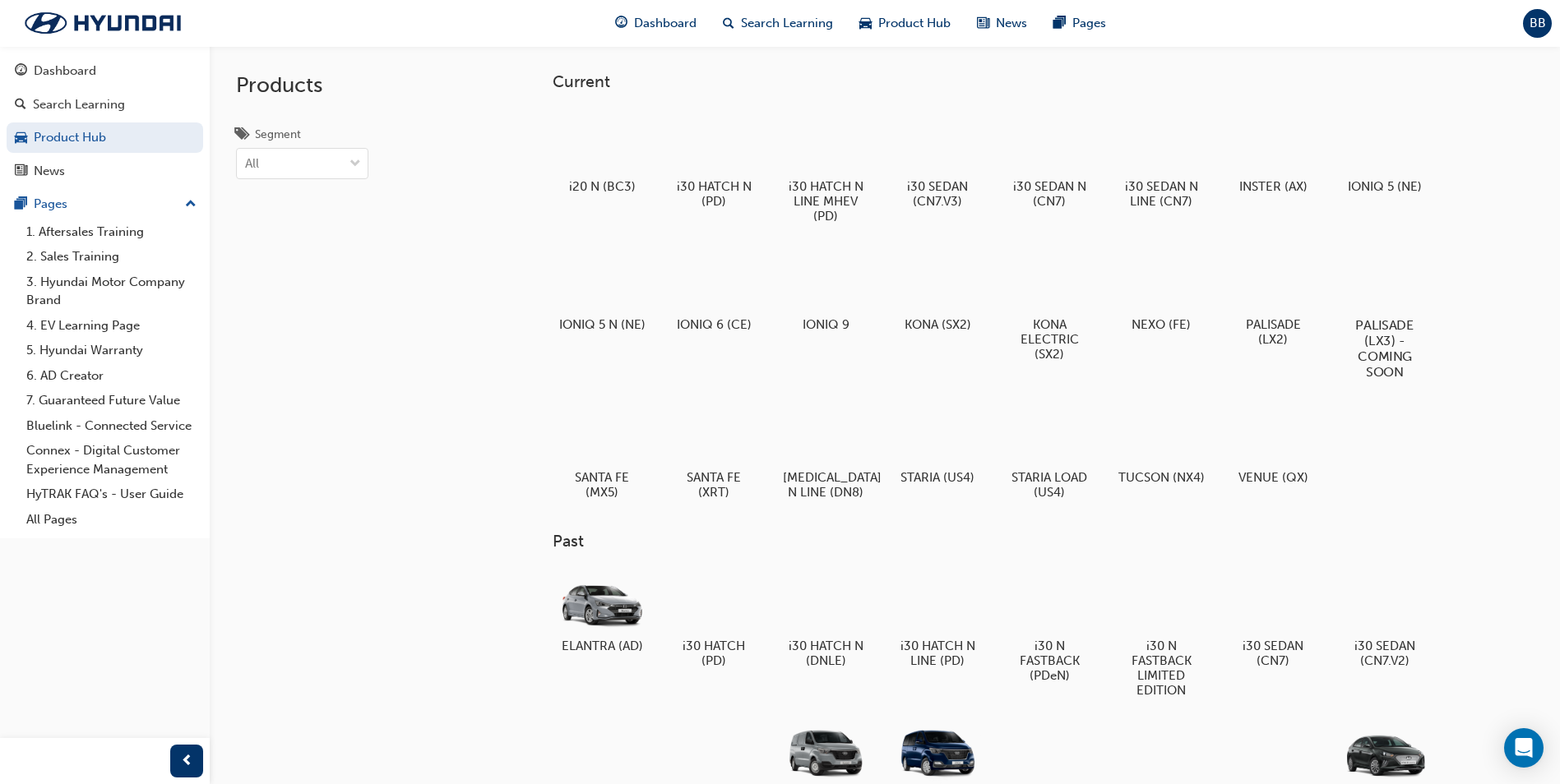
click at [1402, 295] on div at bounding box center [1384, 277] width 91 height 66
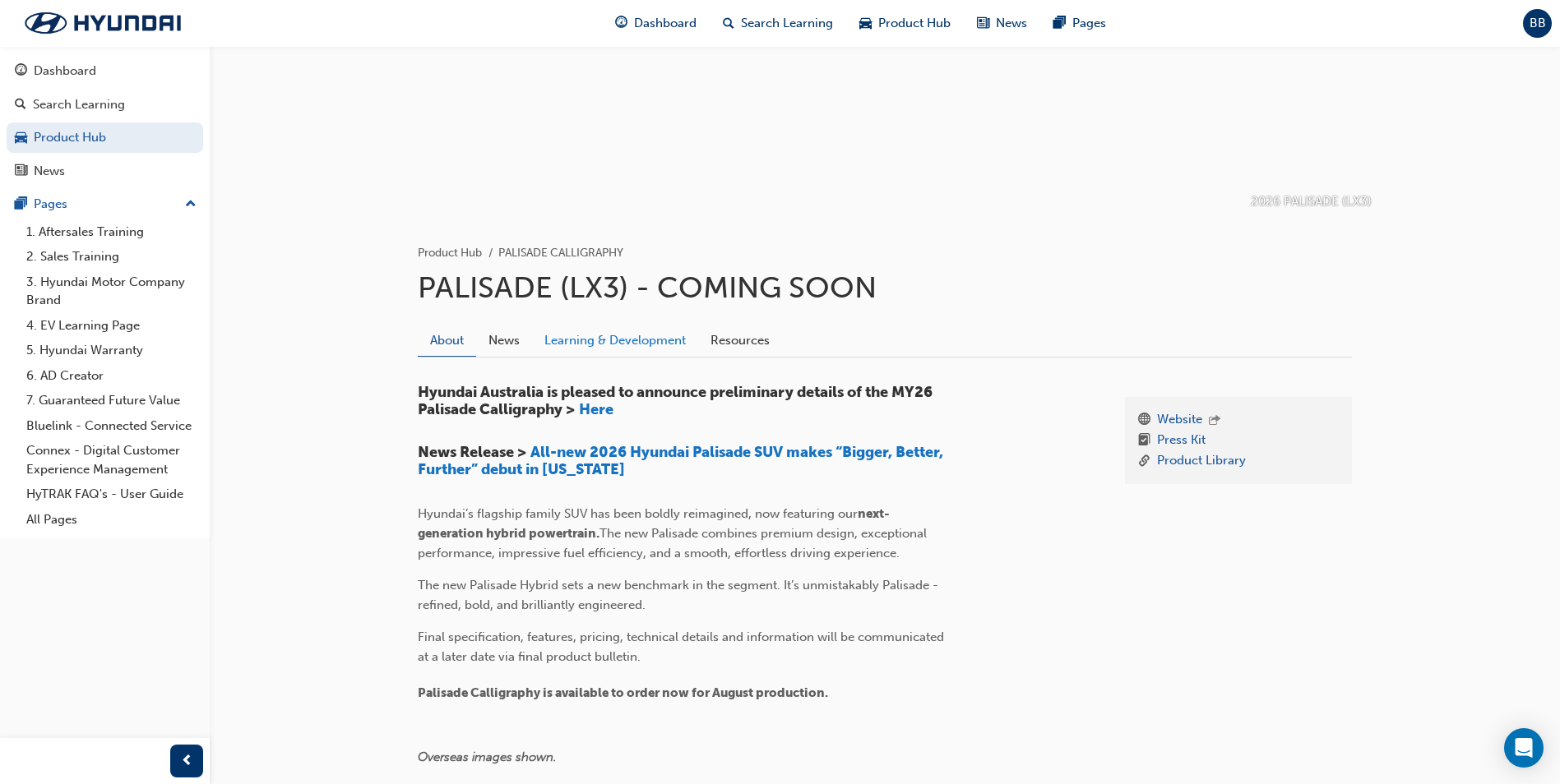
scroll to position [165, 0]
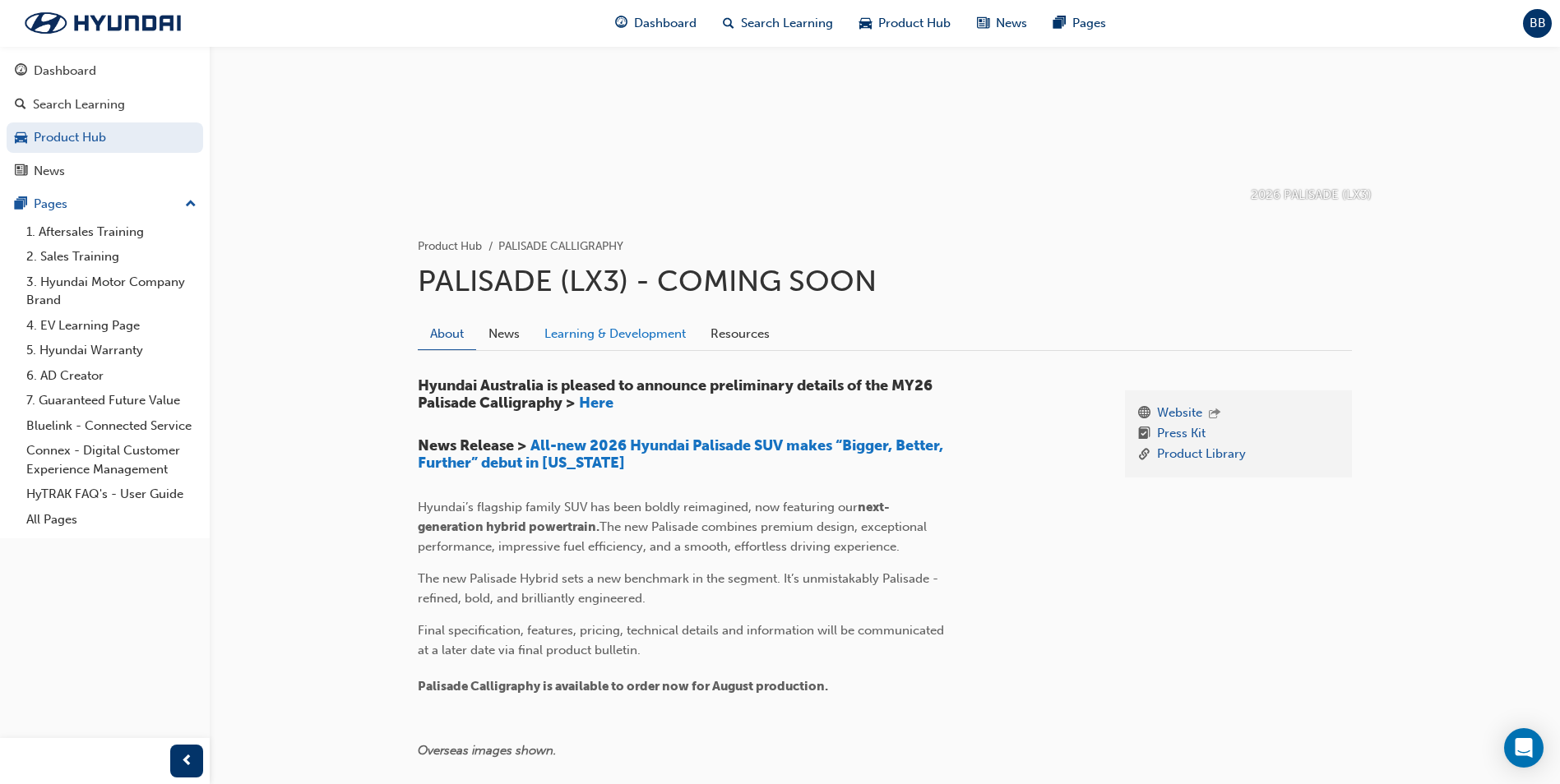
click at [661, 336] on link "Learning & Development" at bounding box center [615, 334] width 166 height 31
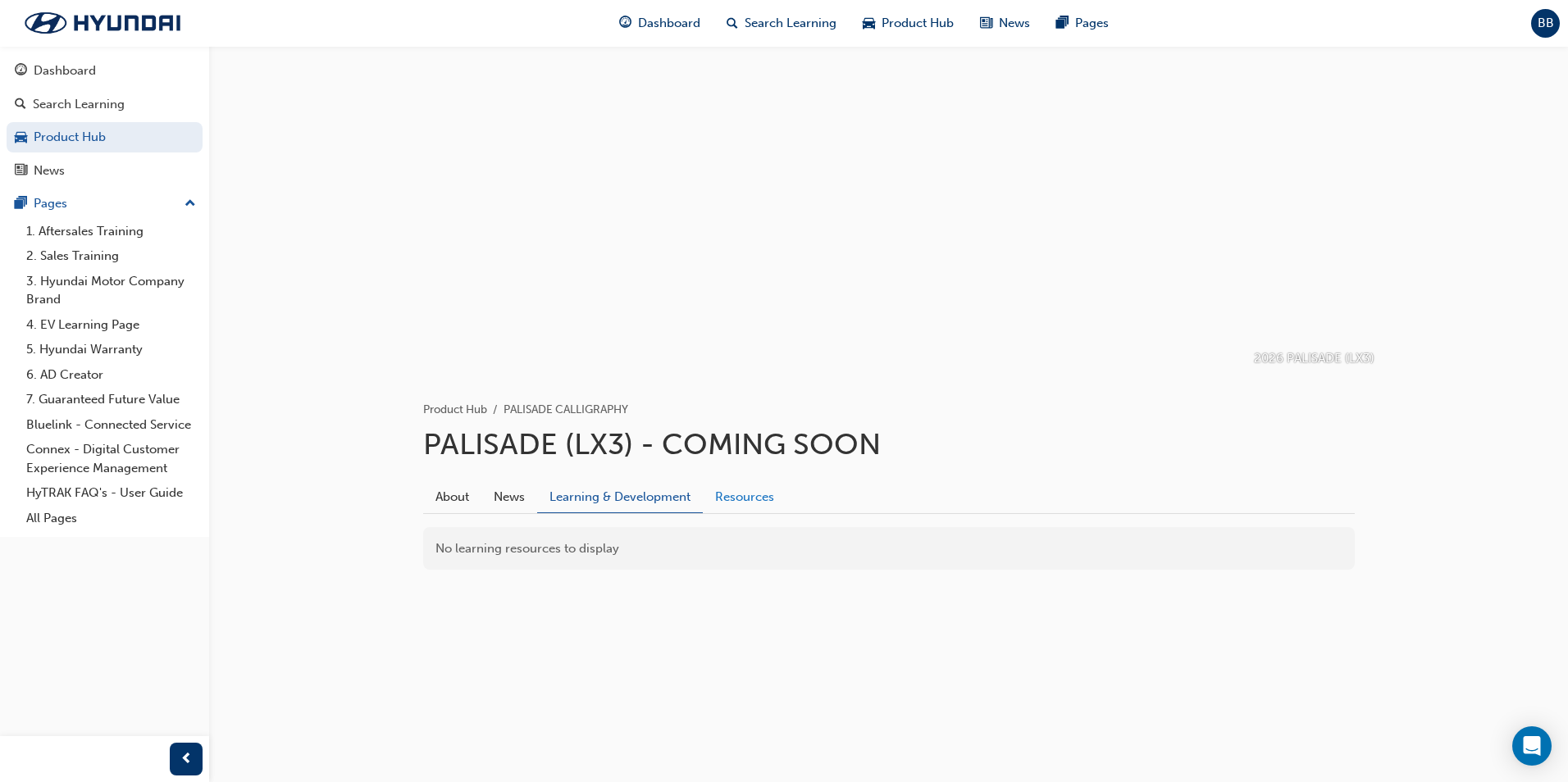
click at [751, 491] on link "Resources" at bounding box center [745, 497] width 84 height 31
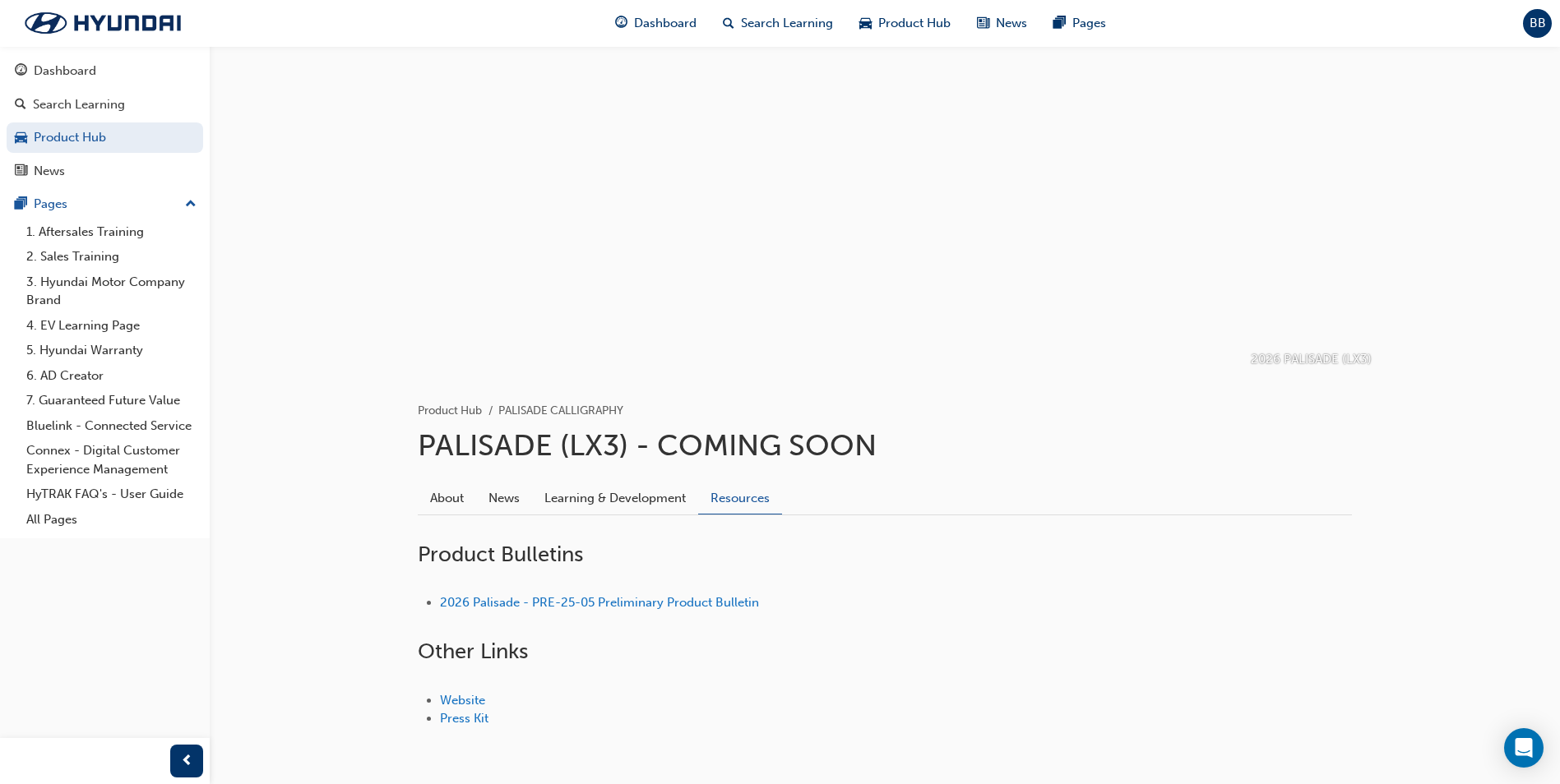
scroll to position [64, 0]
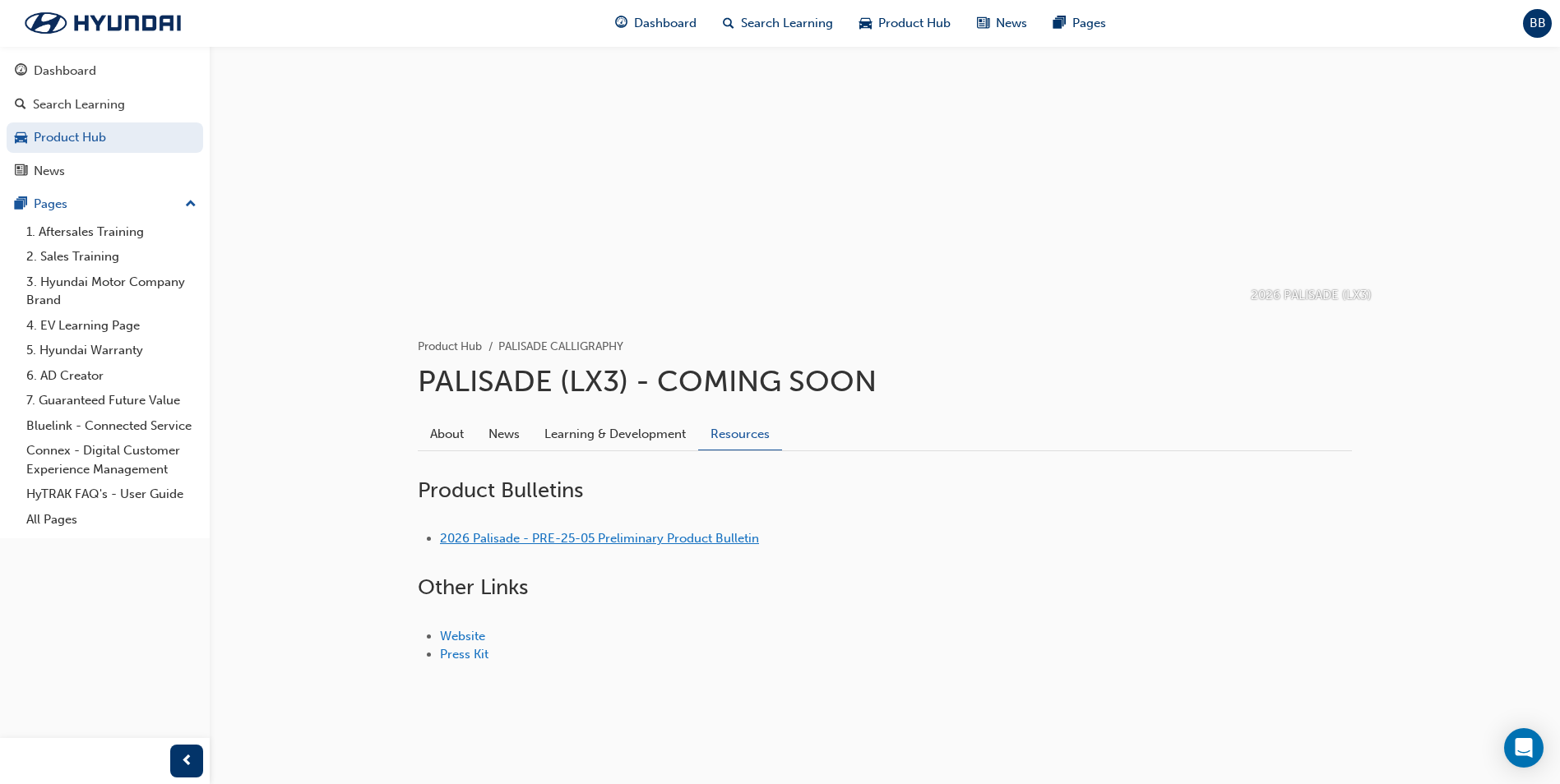
click at [579, 541] on link "2026 Palisade - PRE-25-05 Preliminary Product Bulletin" at bounding box center [599, 538] width 319 height 15
